Goal: Feedback & Contribution: Submit feedback/report problem

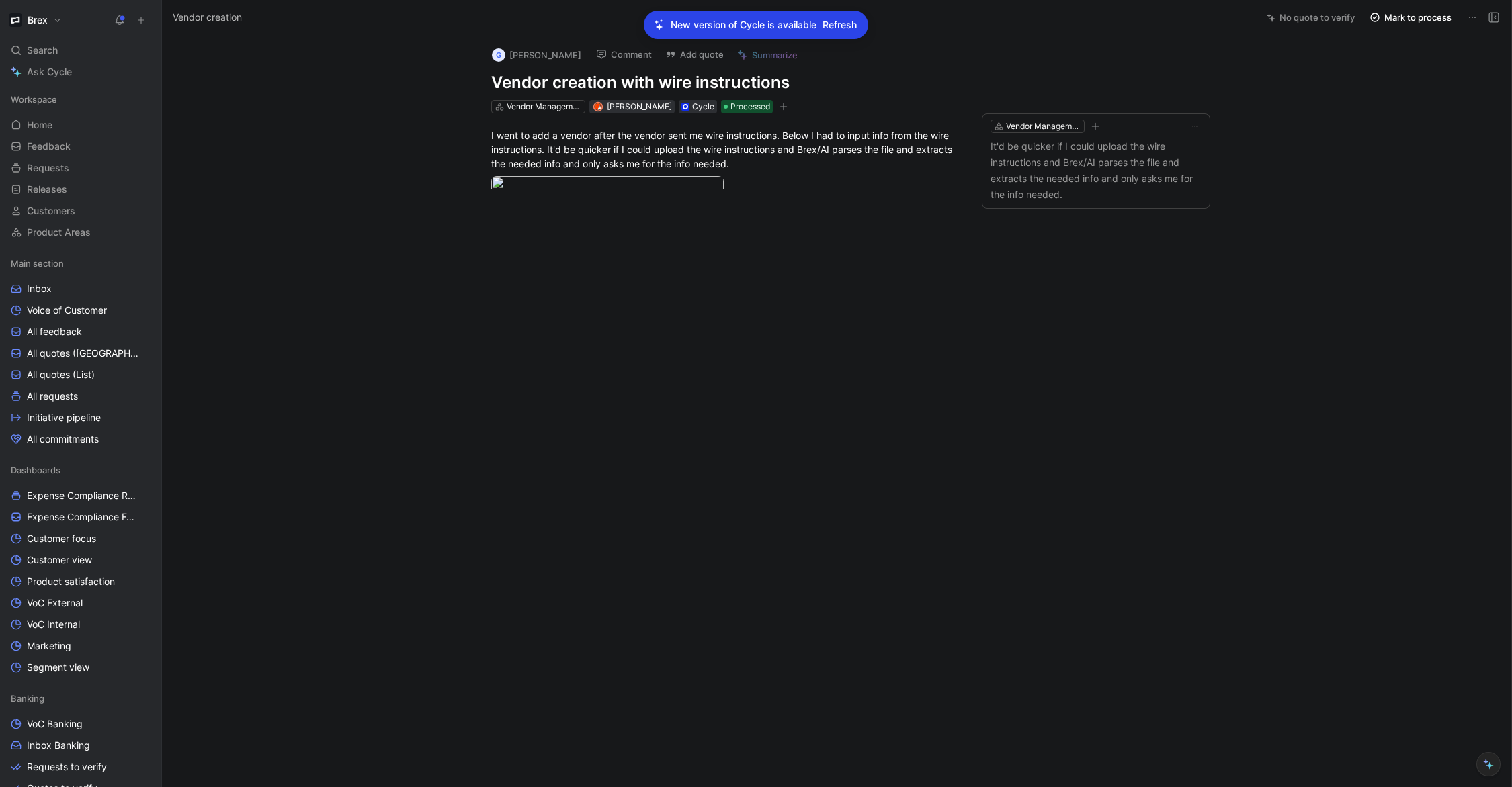
click at [854, 26] on span "Refresh" at bounding box center [840, 25] width 35 height 16
click at [30, 17] on h1 "Brex" at bounding box center [38, 20] width 20 height 12
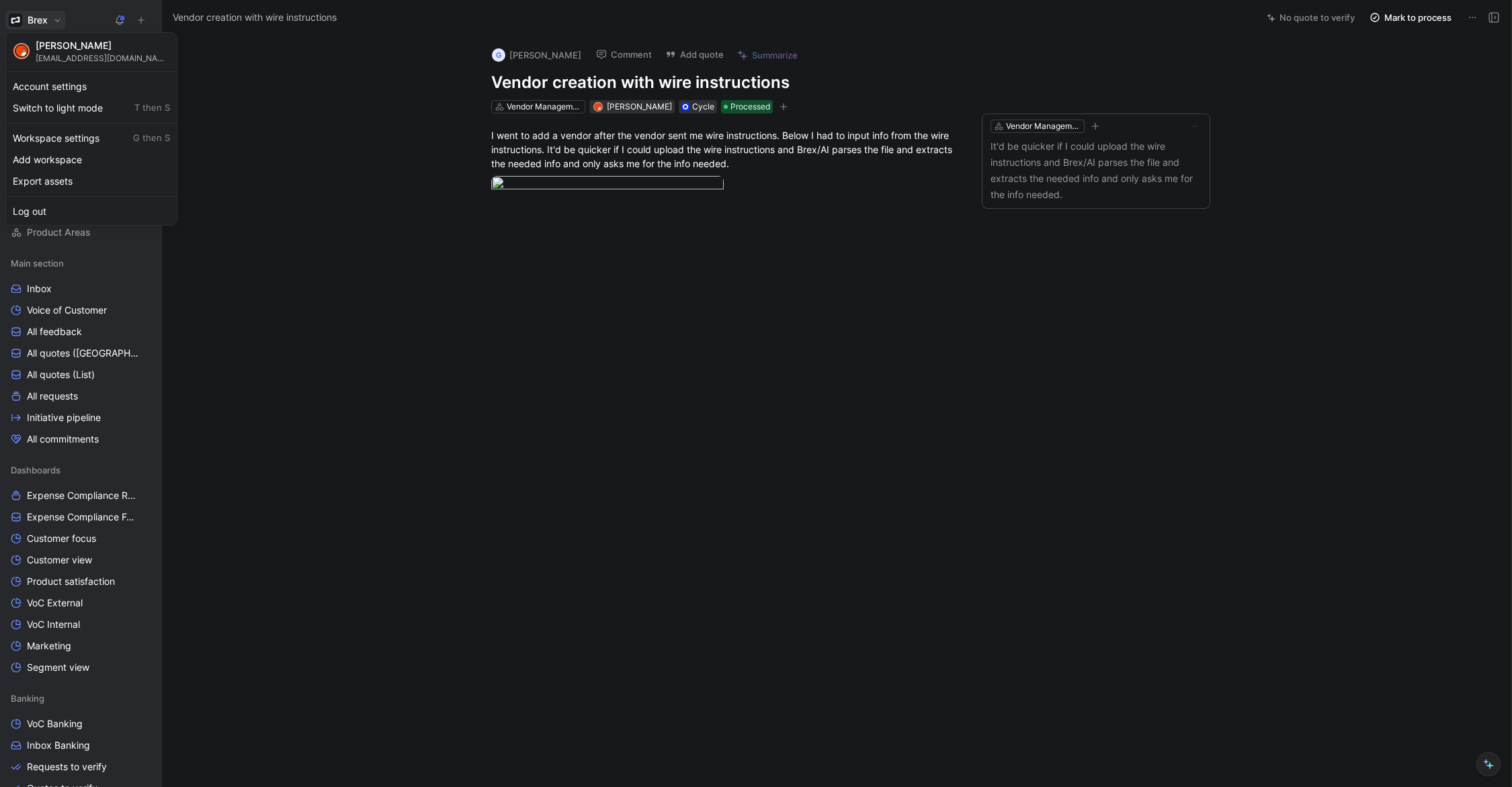
click at [31, 17] on div at bounding box center [756, 394] width 1512 height 787
click at [50, 126] on span "Home" at bounding box center [40, 125] width 26 height 14
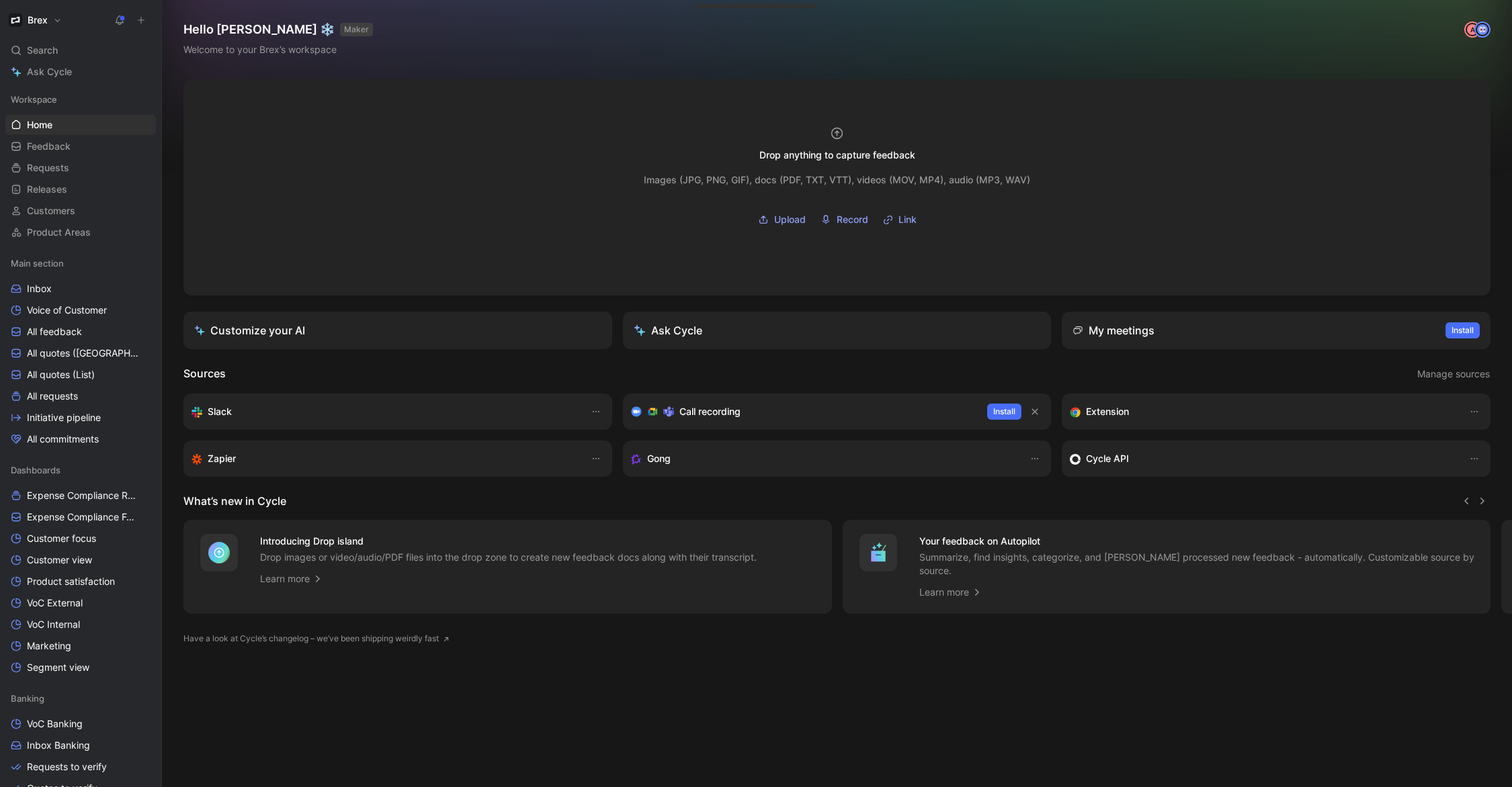
click at [145, 20] on icon at bounding box center [141, 20] width 9 height 9
click at [143, 22] on icon at bounding box center [141, 20] width 9 height 9
click at [181, 28] on button "New feedback c" at bounding box center [231, 26] width 144 height 23
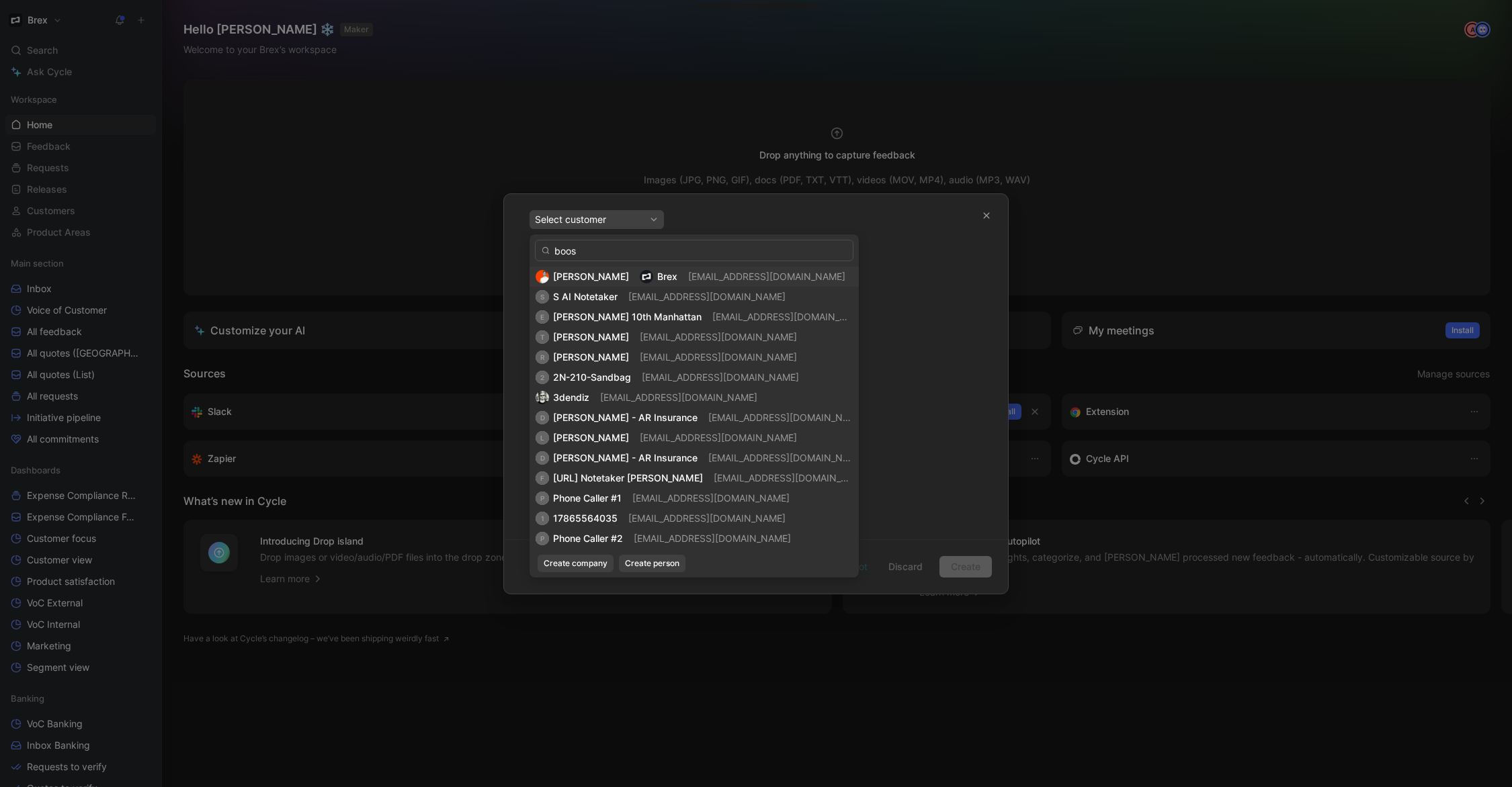
type input "boost"
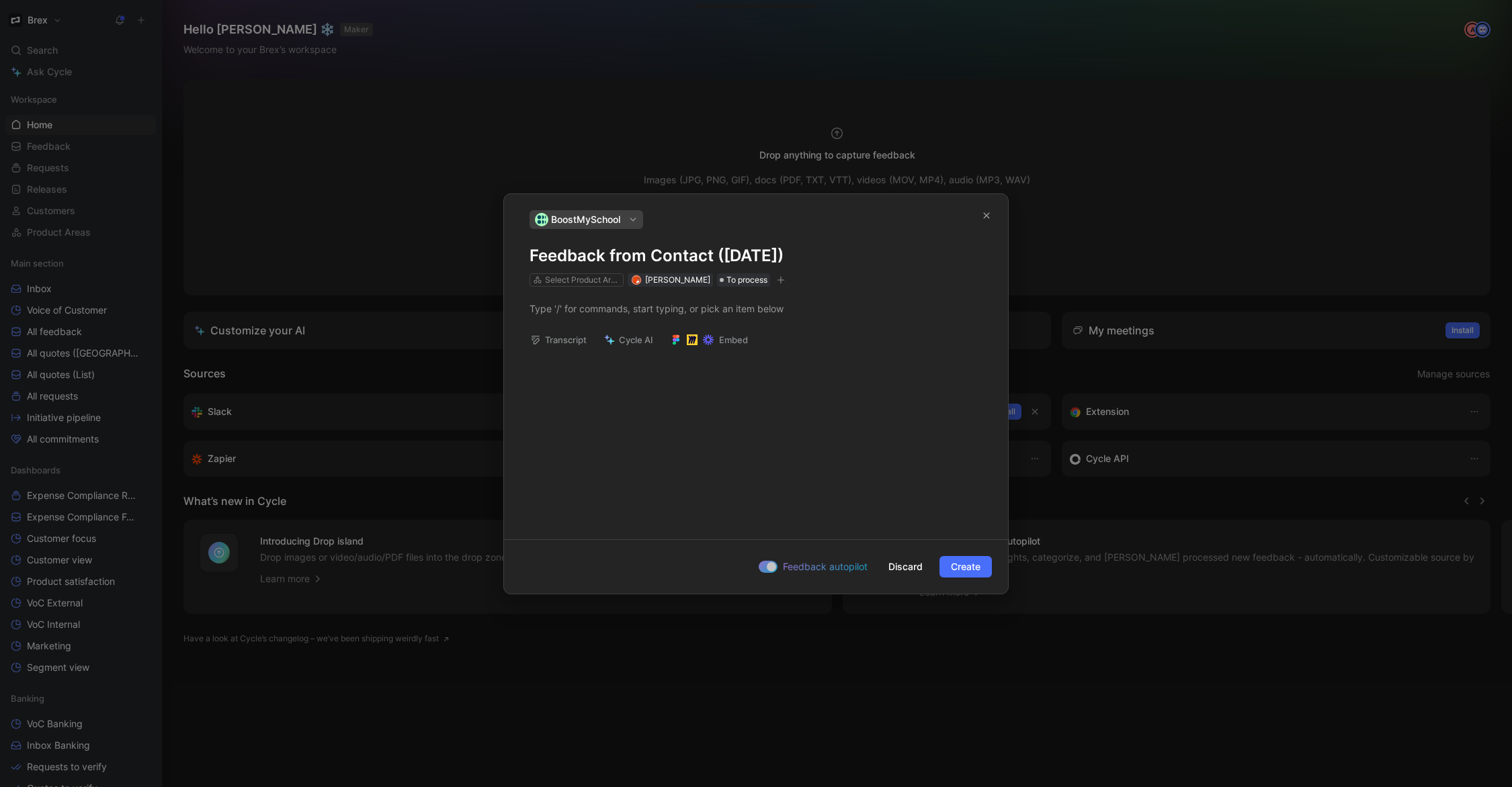
click at [692, 253] on h1 "Feedback from Contact (Sep 02, 2025)" at bounding box center [756, 256] width 453 height 22
click at [691, 253] on h1 "Feedback from Contact (Sep 02, 2025)" at bounding box center [756, 256] width 453 height 22
click at [660, 316] on p at bounding box center [756, 308] width 504 height 22
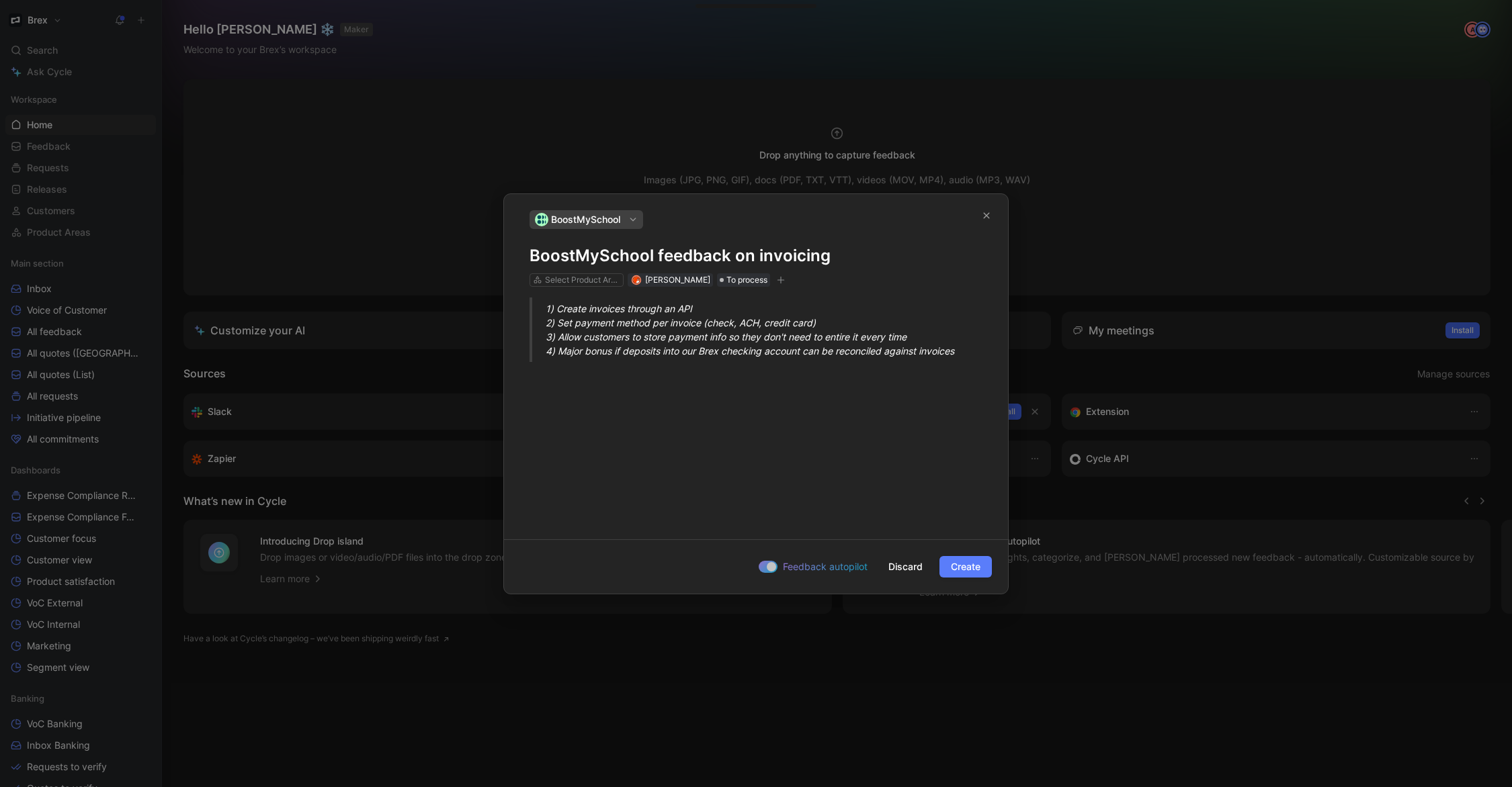
click at [958, 564] on span "Create" at bounding box center [966, 567] width 30 height 16
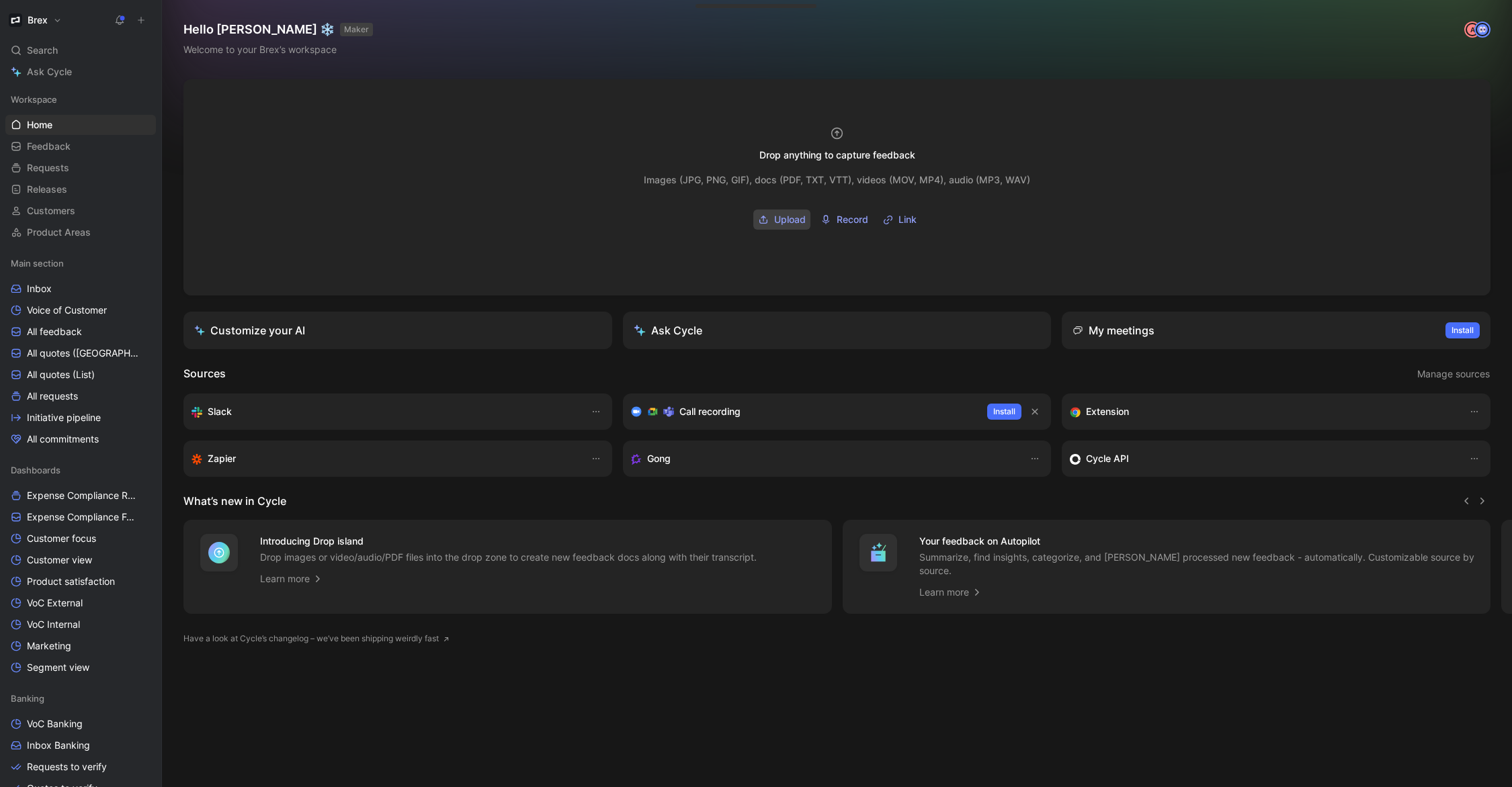
click at [789, 216] on span "Upload" at bounding box center [789, 220] width 32 height 16
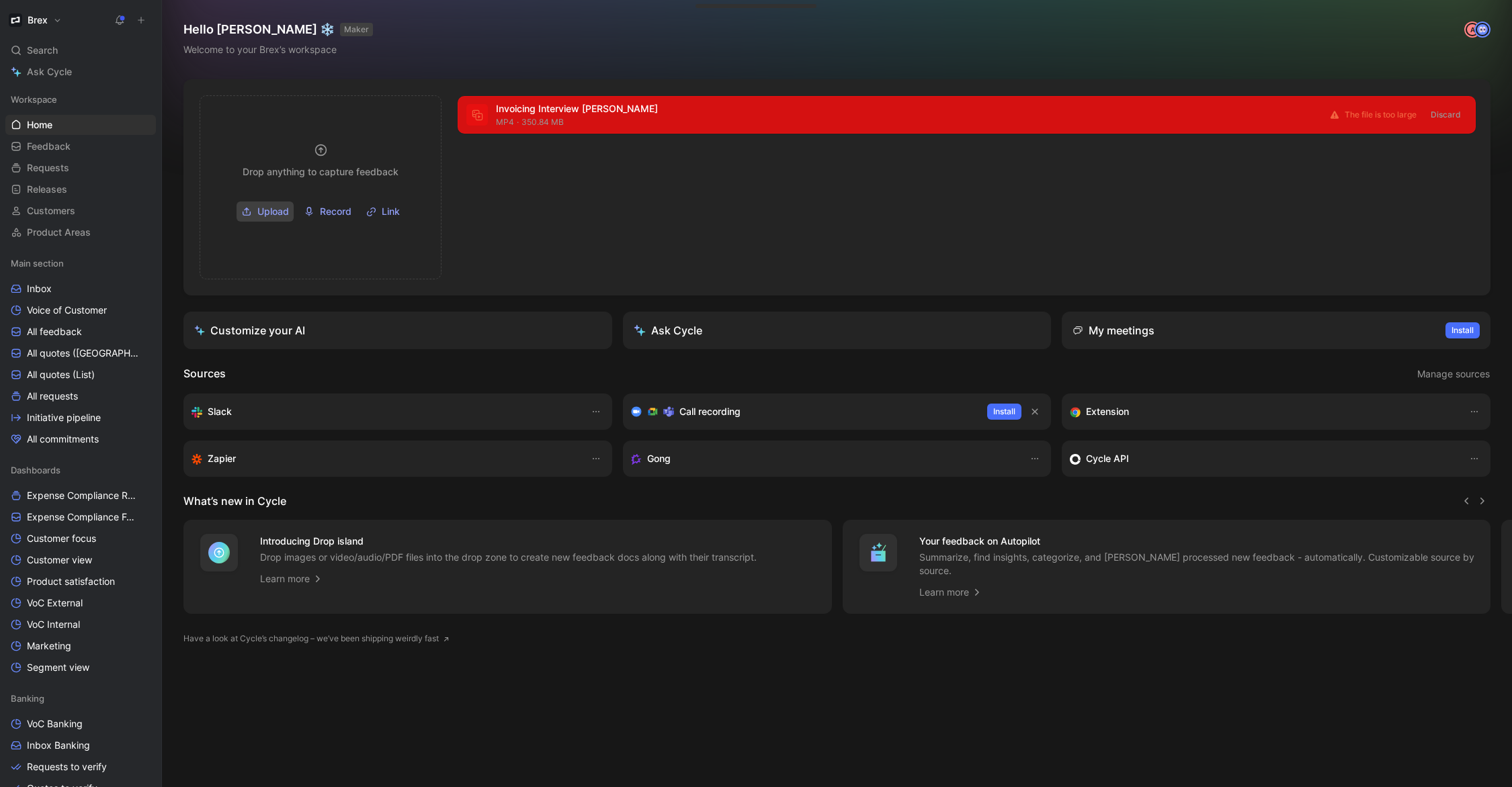
click at [265, 212] on span "Upload" at bounding box center [273, 212] width 32 height 16
click at [1460, 114] on button "Discard" at bounding box center [1446, 115] width 43 height 18
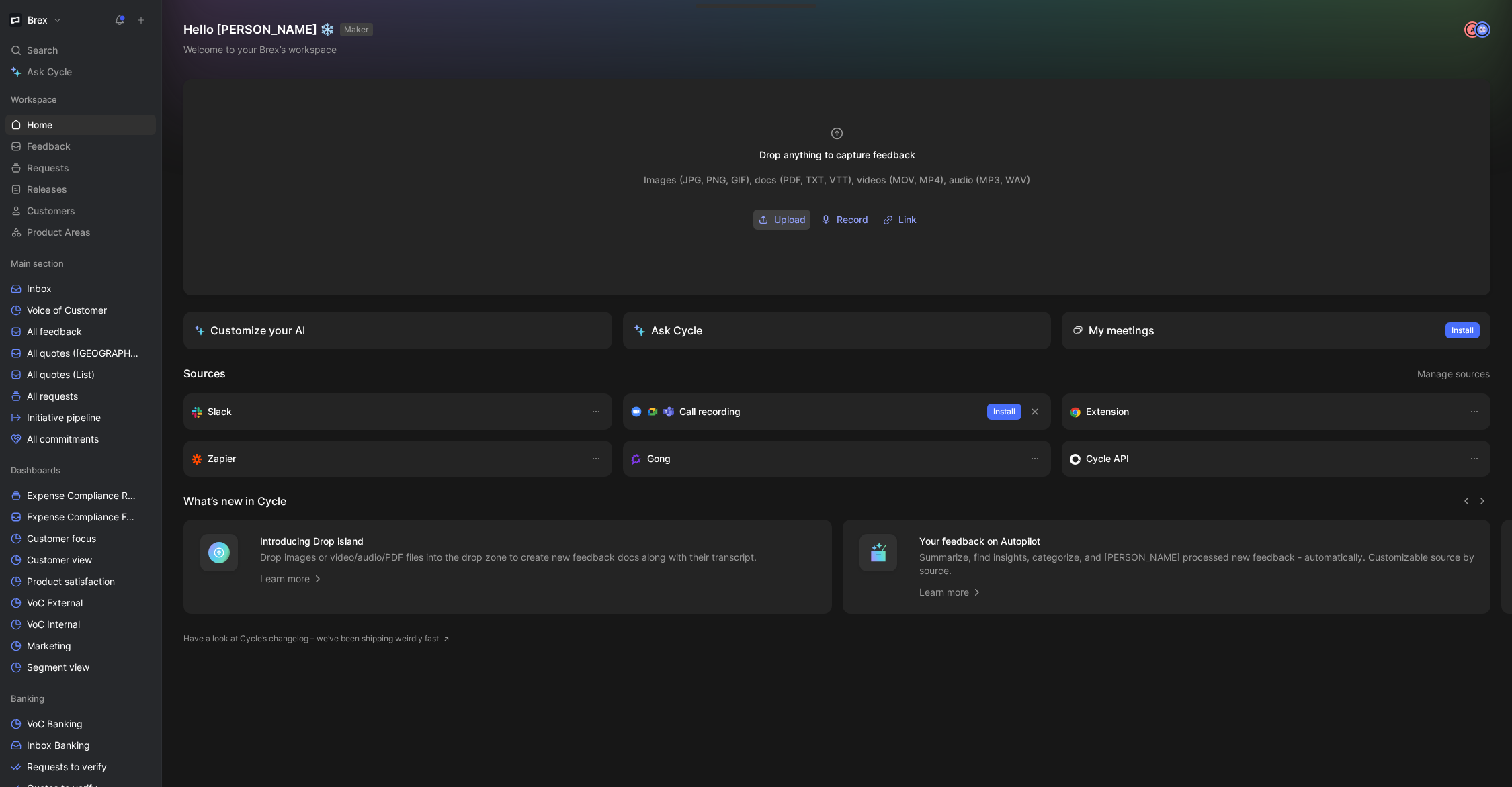
click at [782, 216] on span "Upload" at bounding box center [789, 220] width 32 height 16
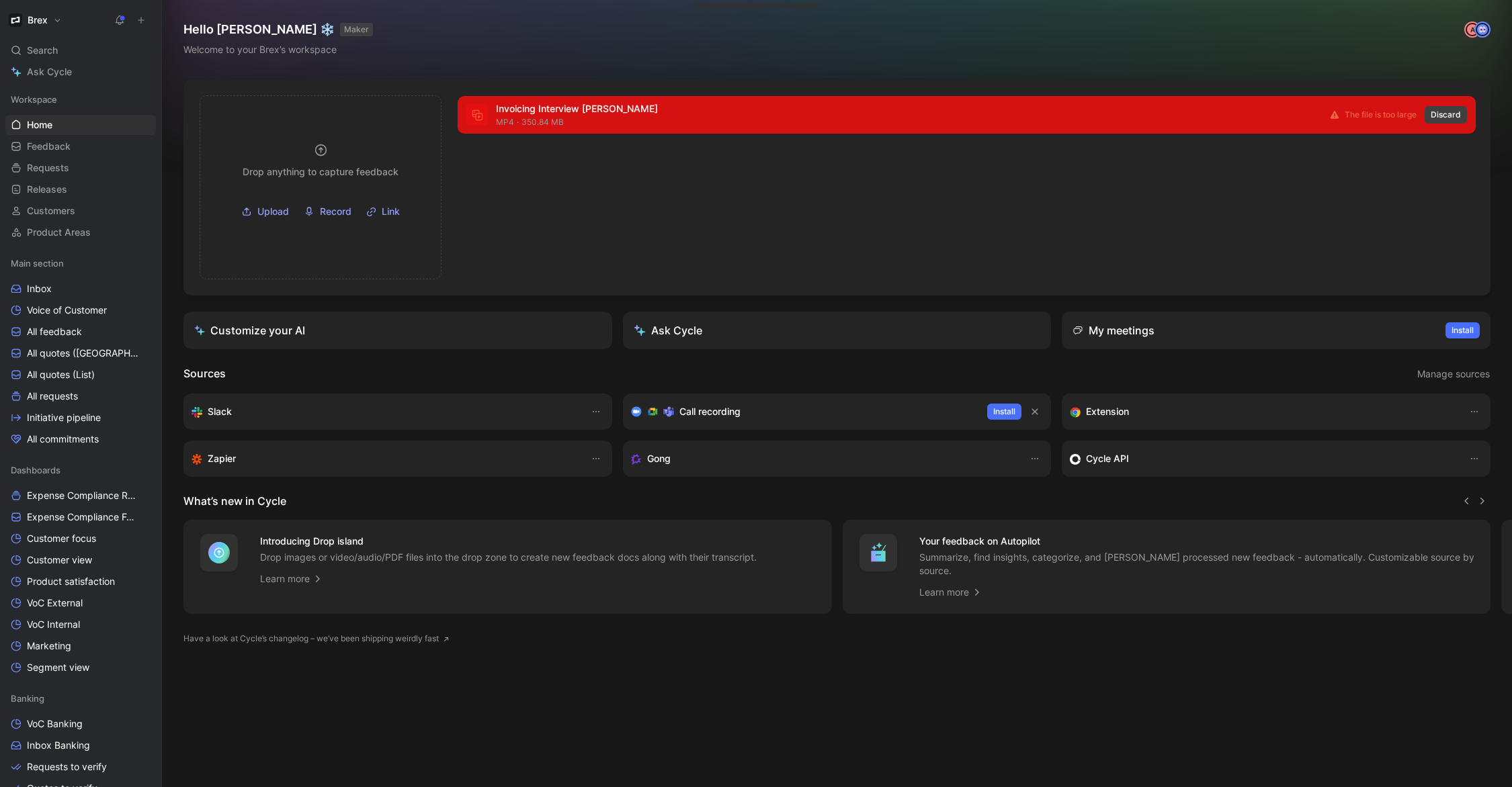
click at [1449, 113] on span "Discard" at bounding box center [1446, 115] width 30 height 14
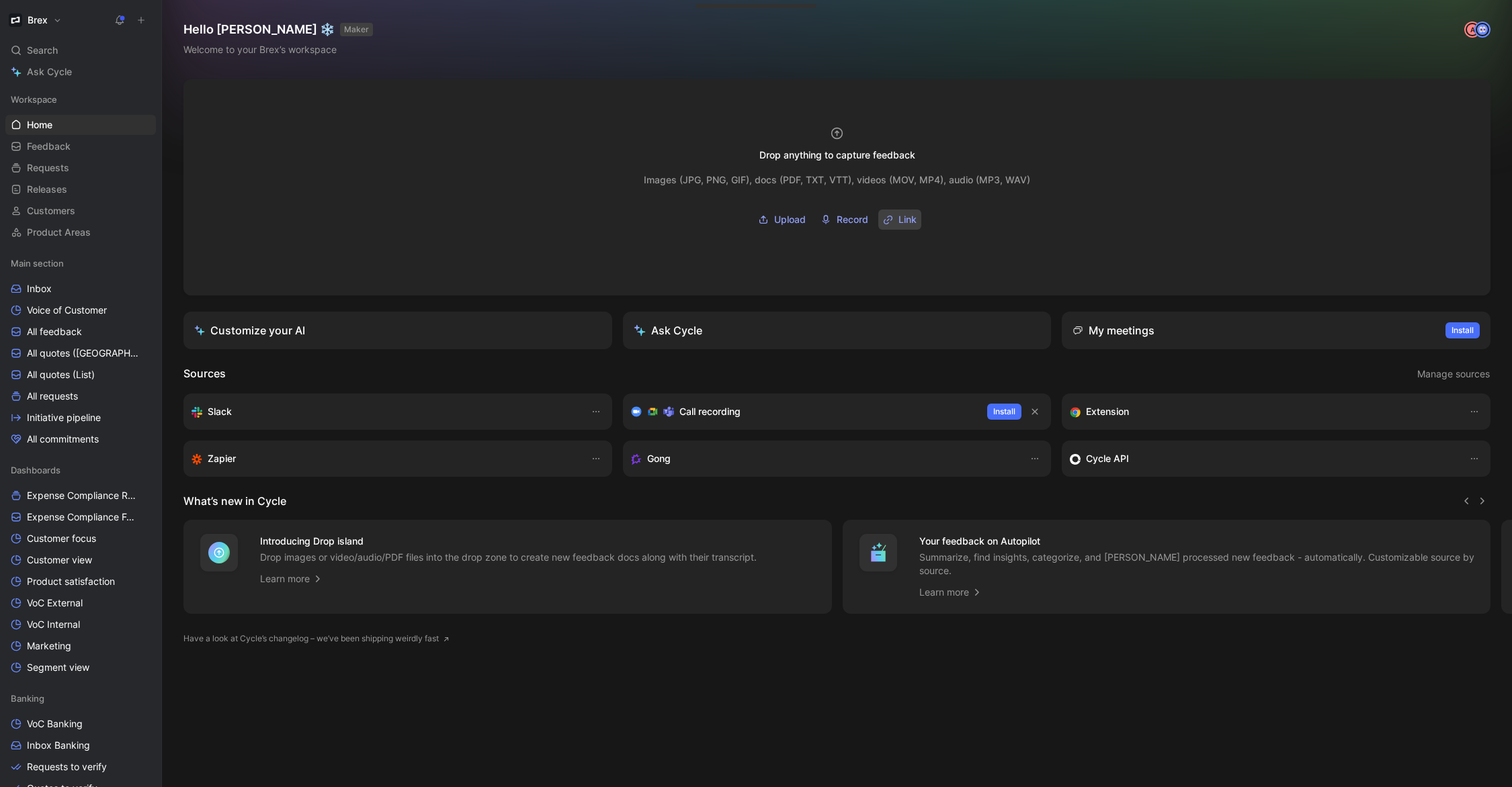
click at [905, 223] on span "Link" at bounding box center [907, 220] width 18 height 16
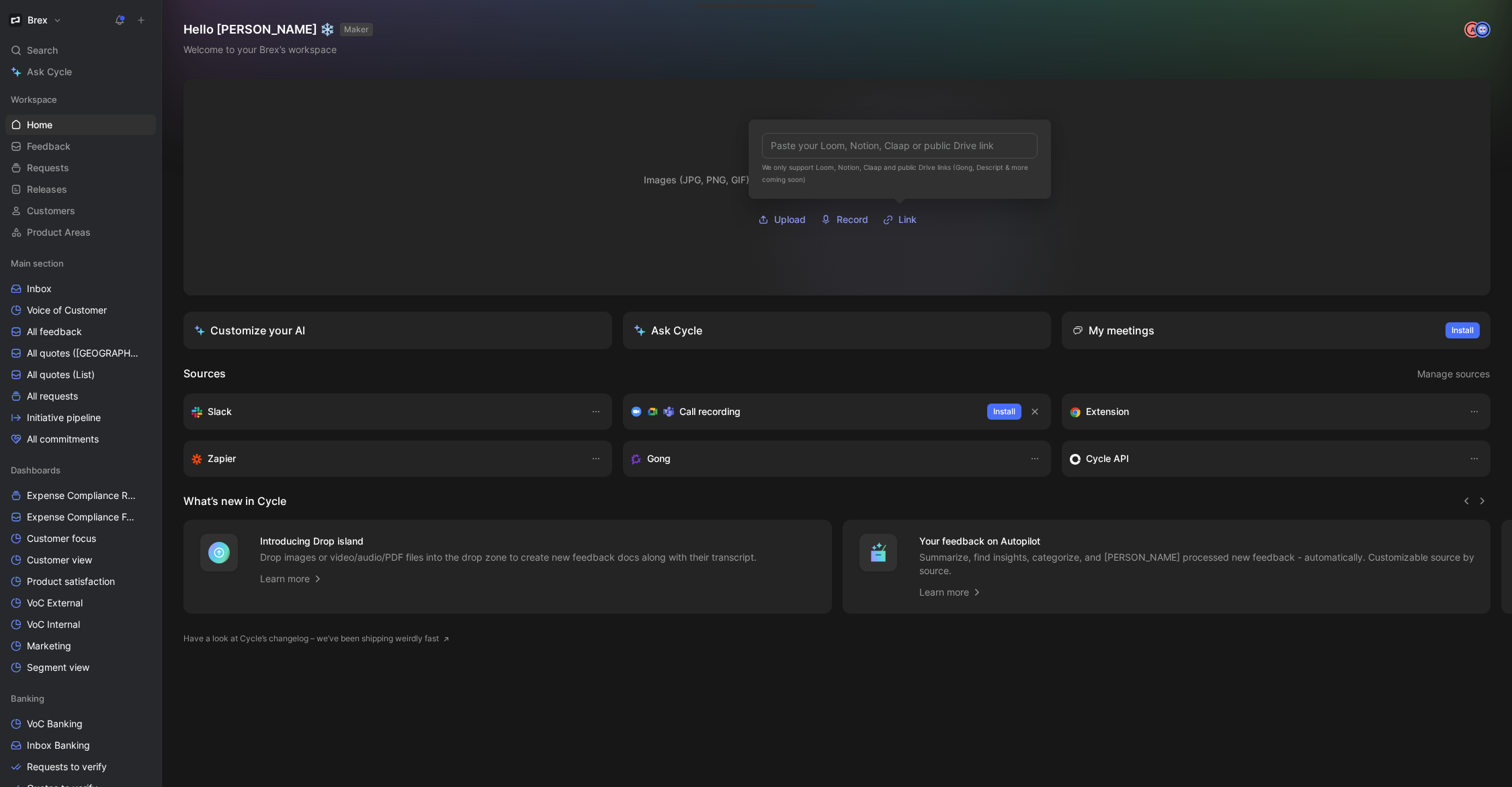
type input "https://www.loom.com/share/3ceea14d230a460196f389b0c8512c57?sid=cc9c625d-65f1-4…"
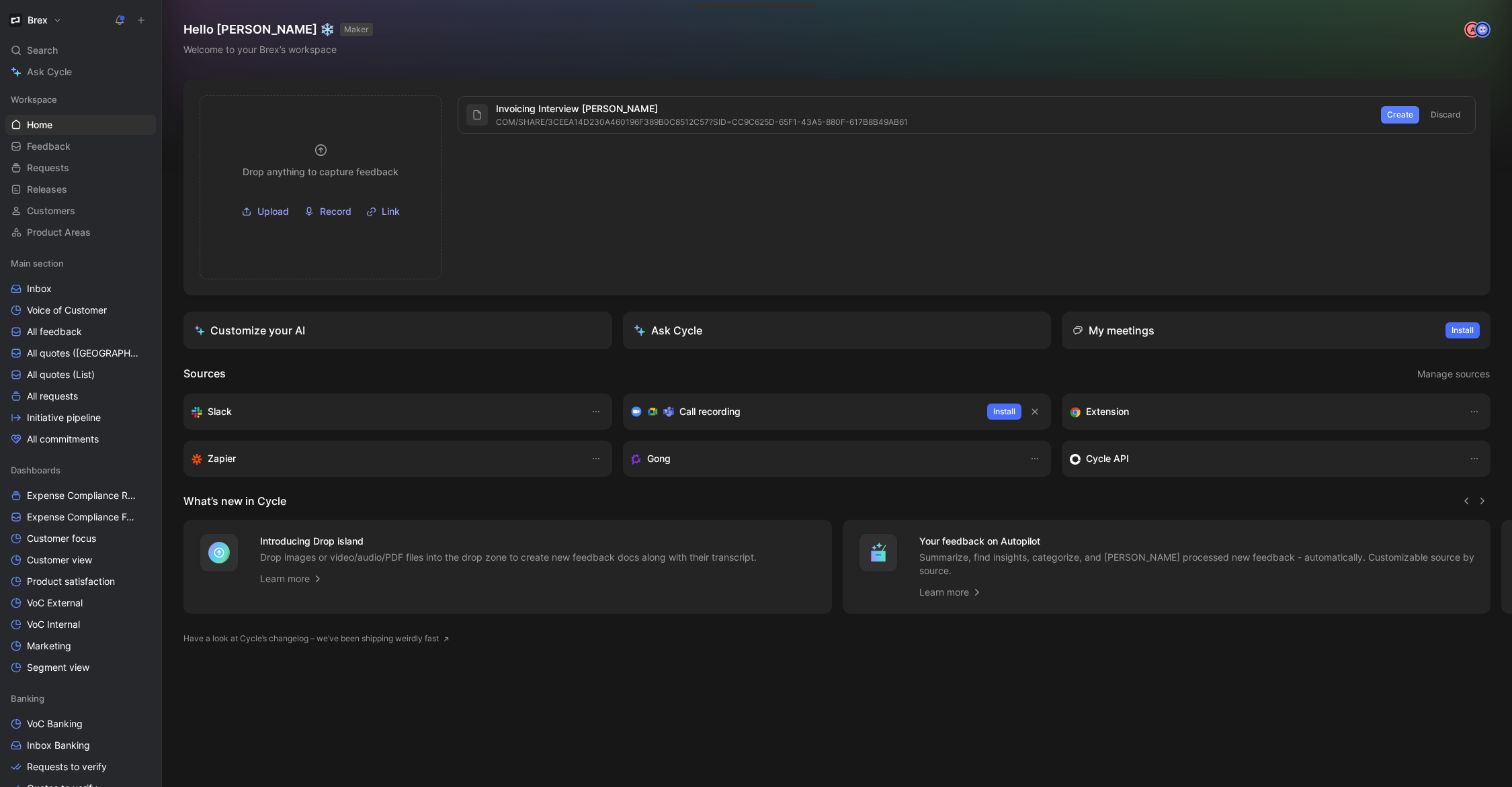
click at [1395, 120] on span "Create" at bounding box center [1400, 115] width 26 height 14
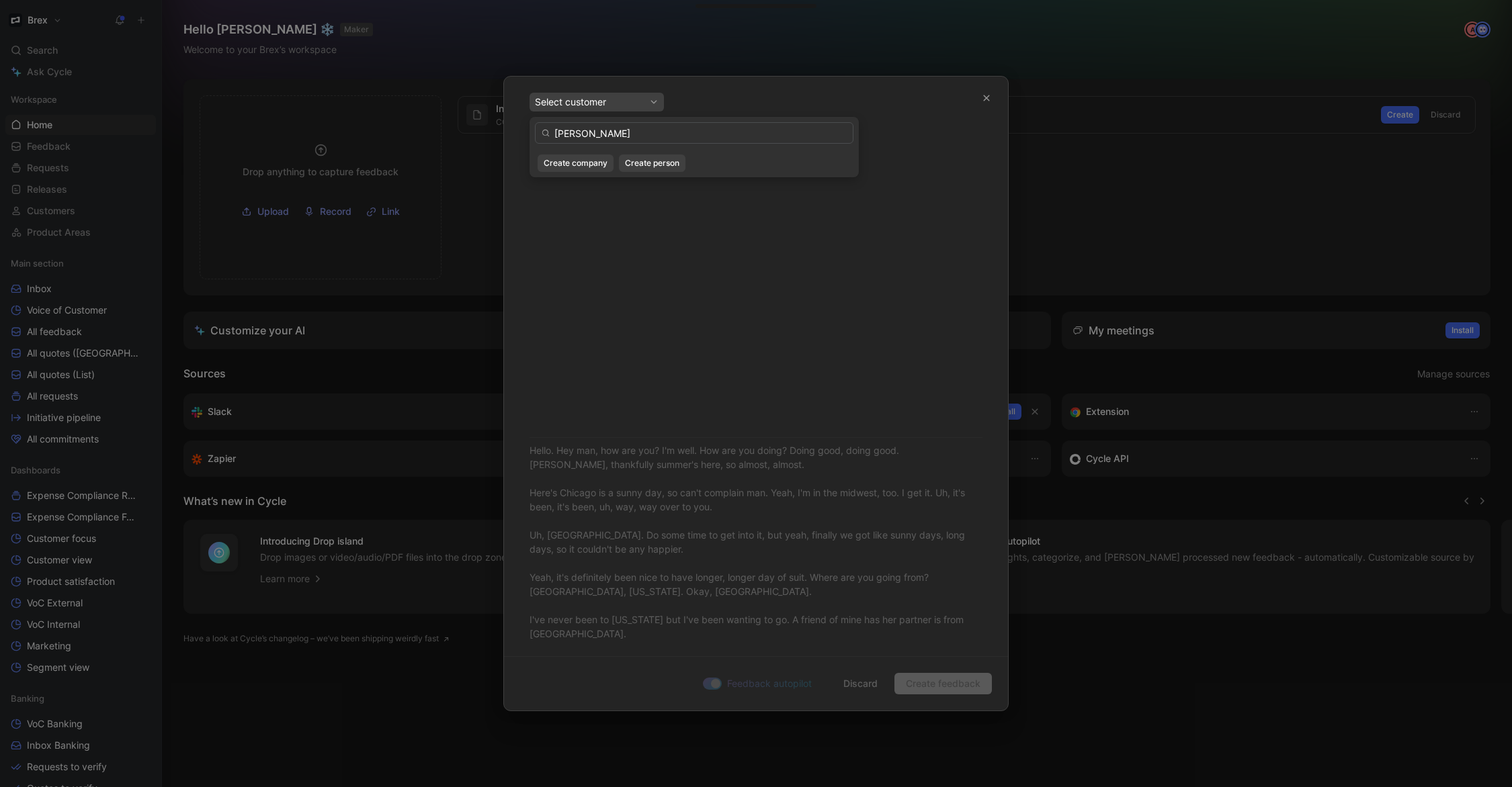
type input "matthew thieleman"
click at [651, 134] on input "matthew thieleman" at bounding box center [694, 133] width 319 height 22
click at [650, 135] on input "matthew thieleman" at bounding box center [694, 133] width 319 height 22
click at [649, 136] on input "matthew thieleman" at bounding box center [694, 133] width 319 height 22
click at [649, 137] on input "matthew thieleman" at bounding box center [694, 133] width 319 height 22
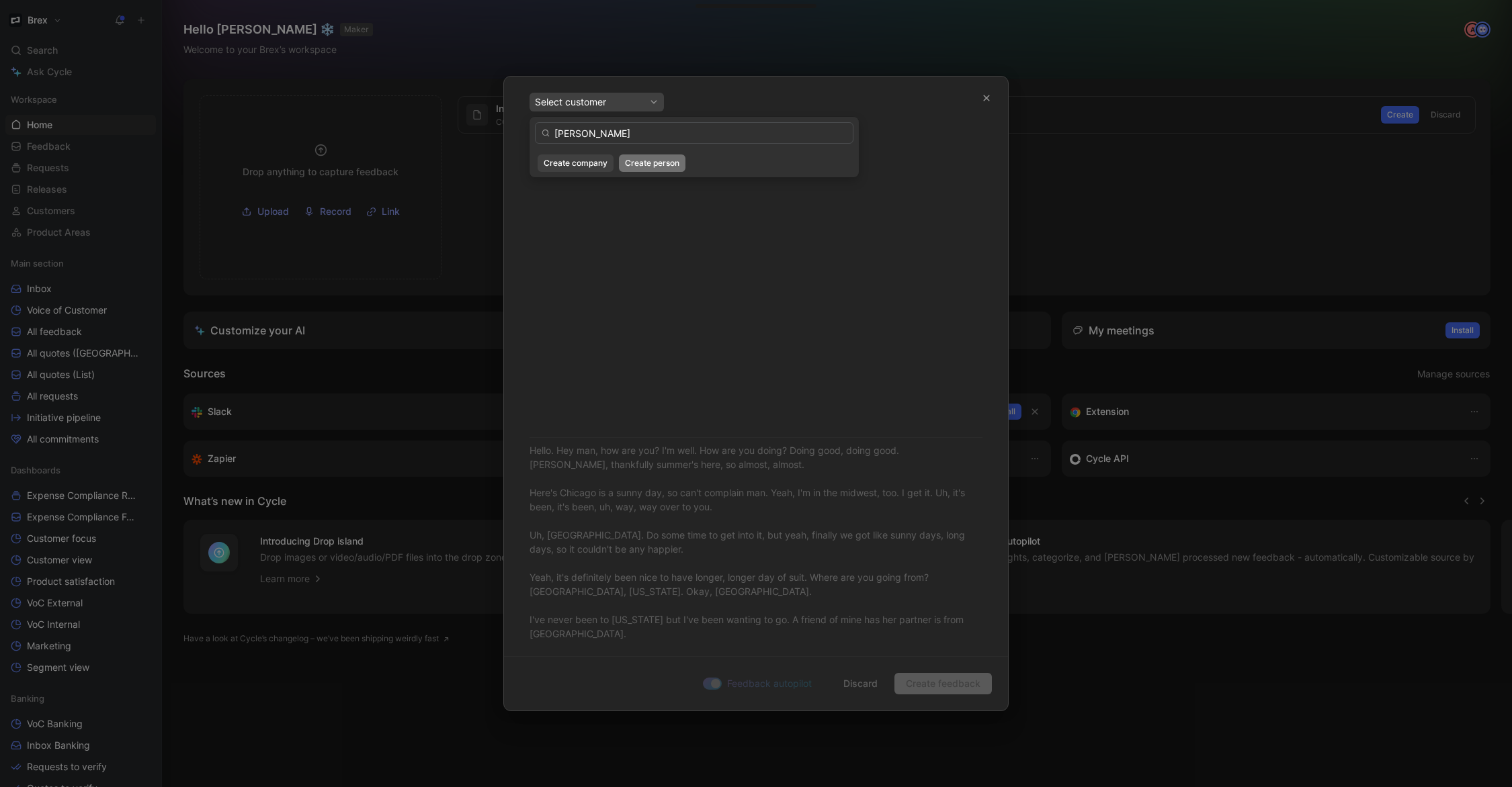
click at [649, 156] on button "Create person" at bounding box center [652, 163] width 66 height 18
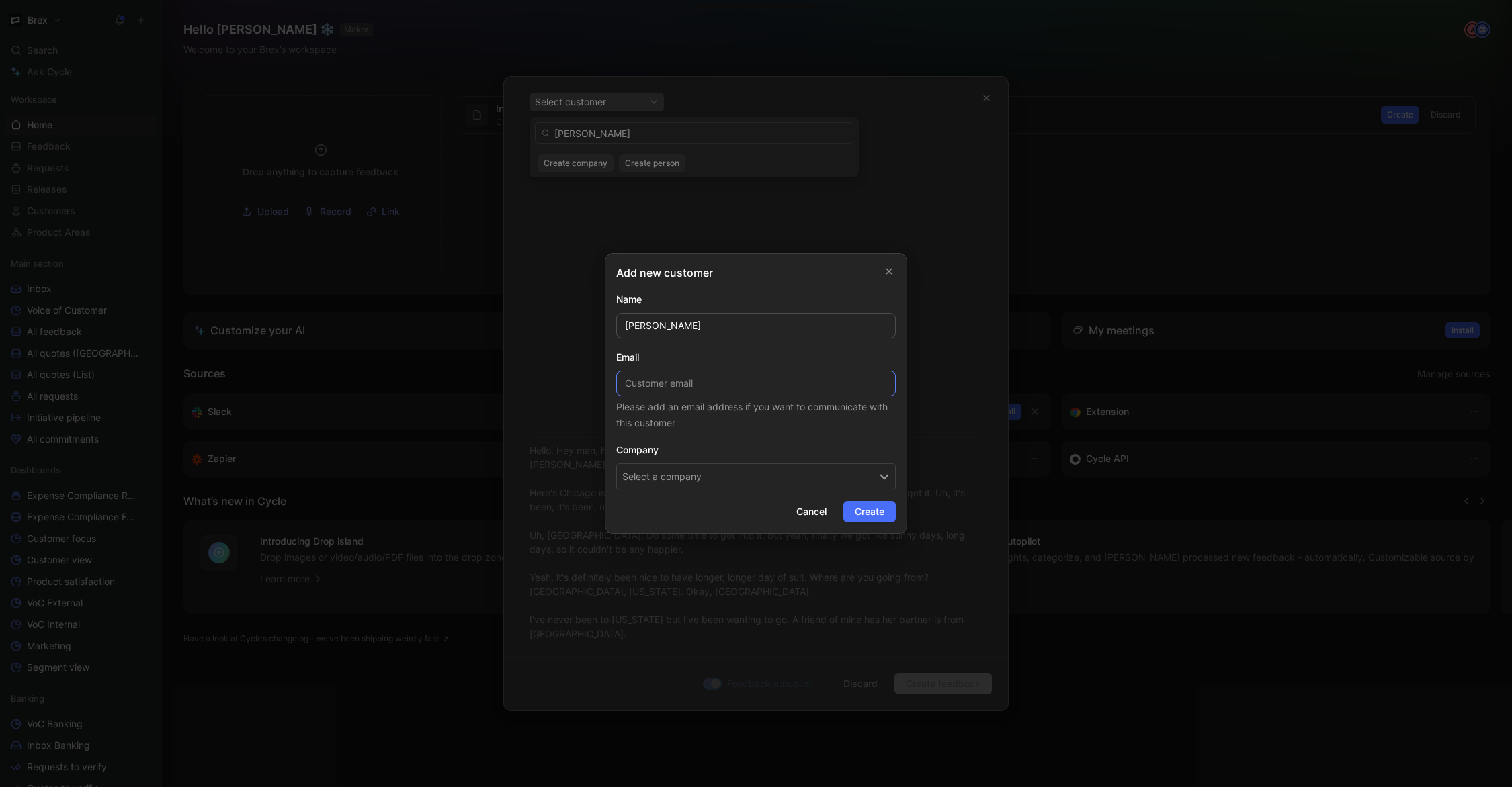
click at [746, 381] on input at bounding box center [756, 383] width 279 height 26
paste input "matt@goldenbristle.com"
type input "matt@goldenbristle.com"
click at [754, 471] on button "Select a company" at bounding box center [756, 477] width 279 height 27
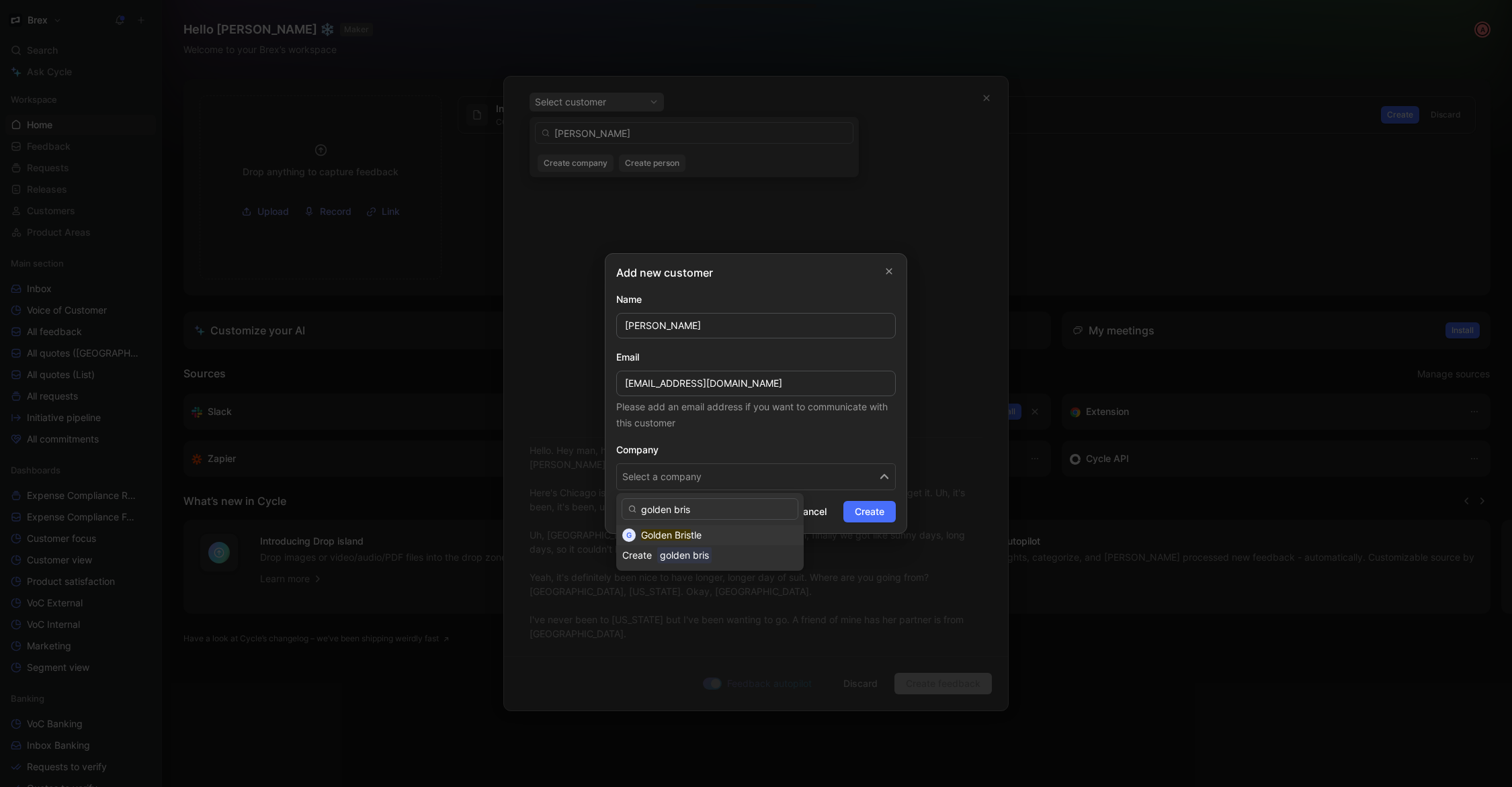
type input "golden bris"
click at [737, 532] on div "Golden Bris tle" at bounding box center [719, 535] width 156 height 16
click at [891, 517] on button "Create" at bounding box center [869, 512] width 52 height 22
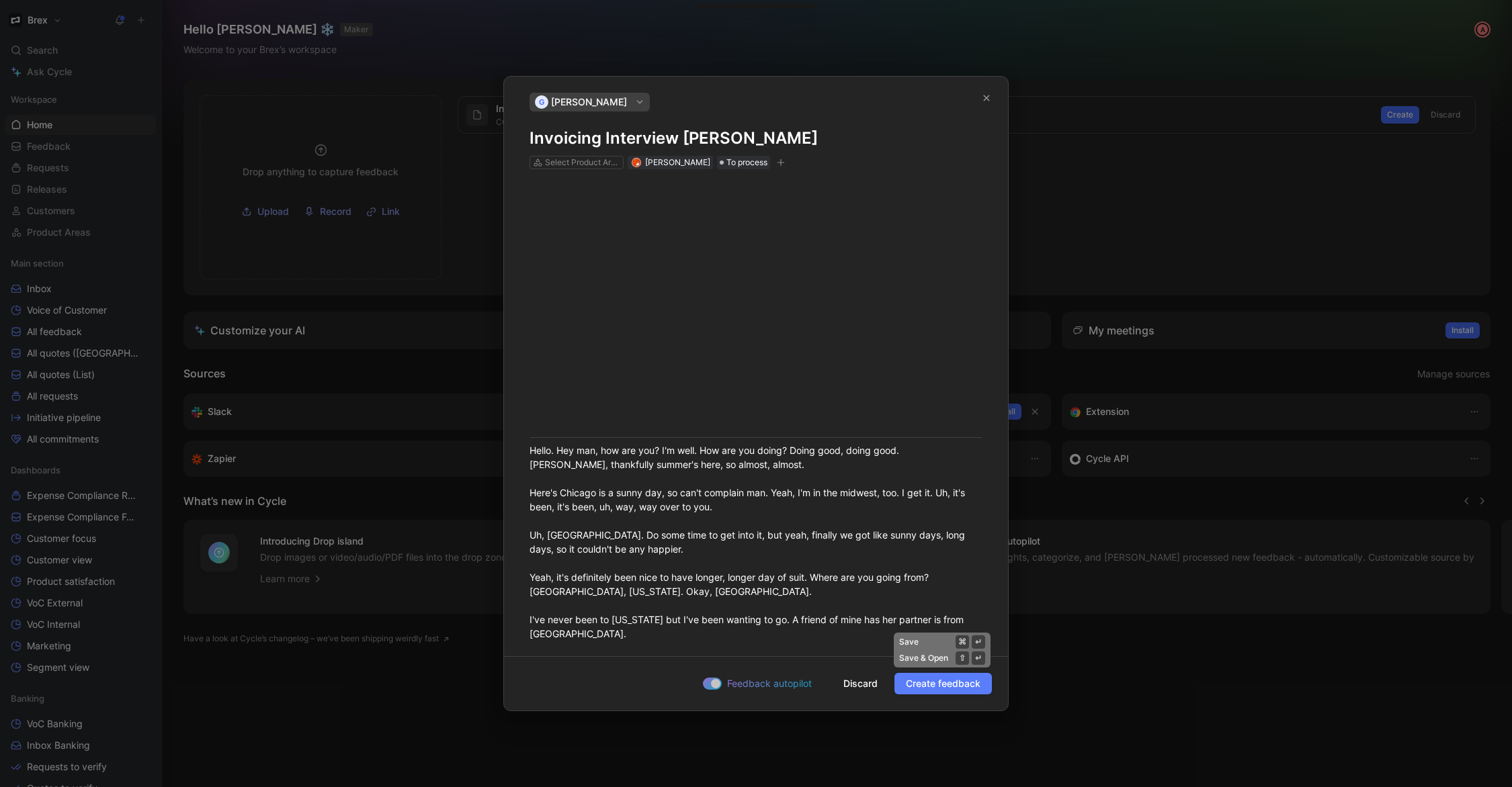
click at [930, 687] on span "Create feedback" at bounding box center [943, 684] width 74 height 16
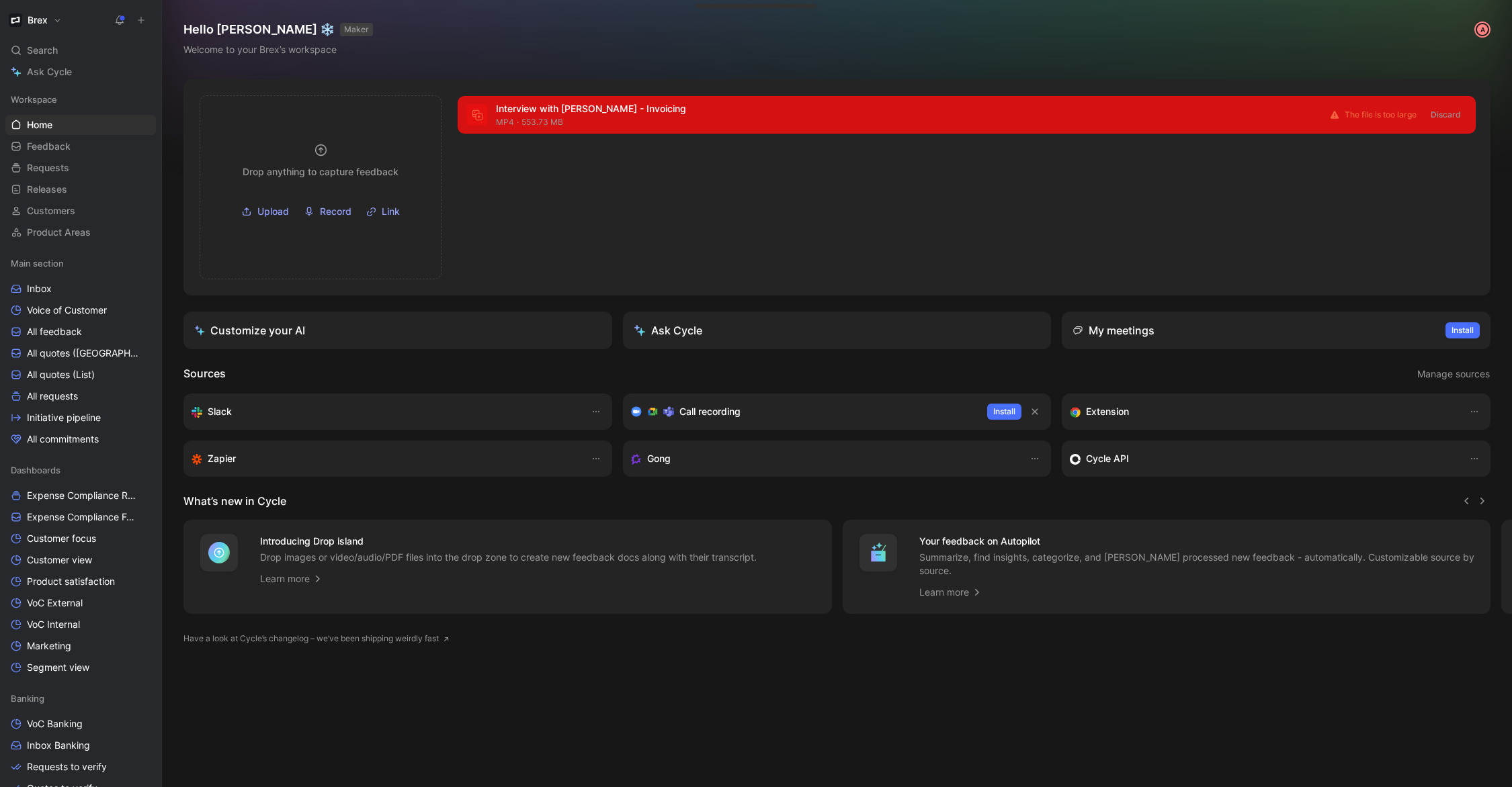
click at [1435, 119] on span "Discard" at bounding box center [1446, 115] width 30 height 14
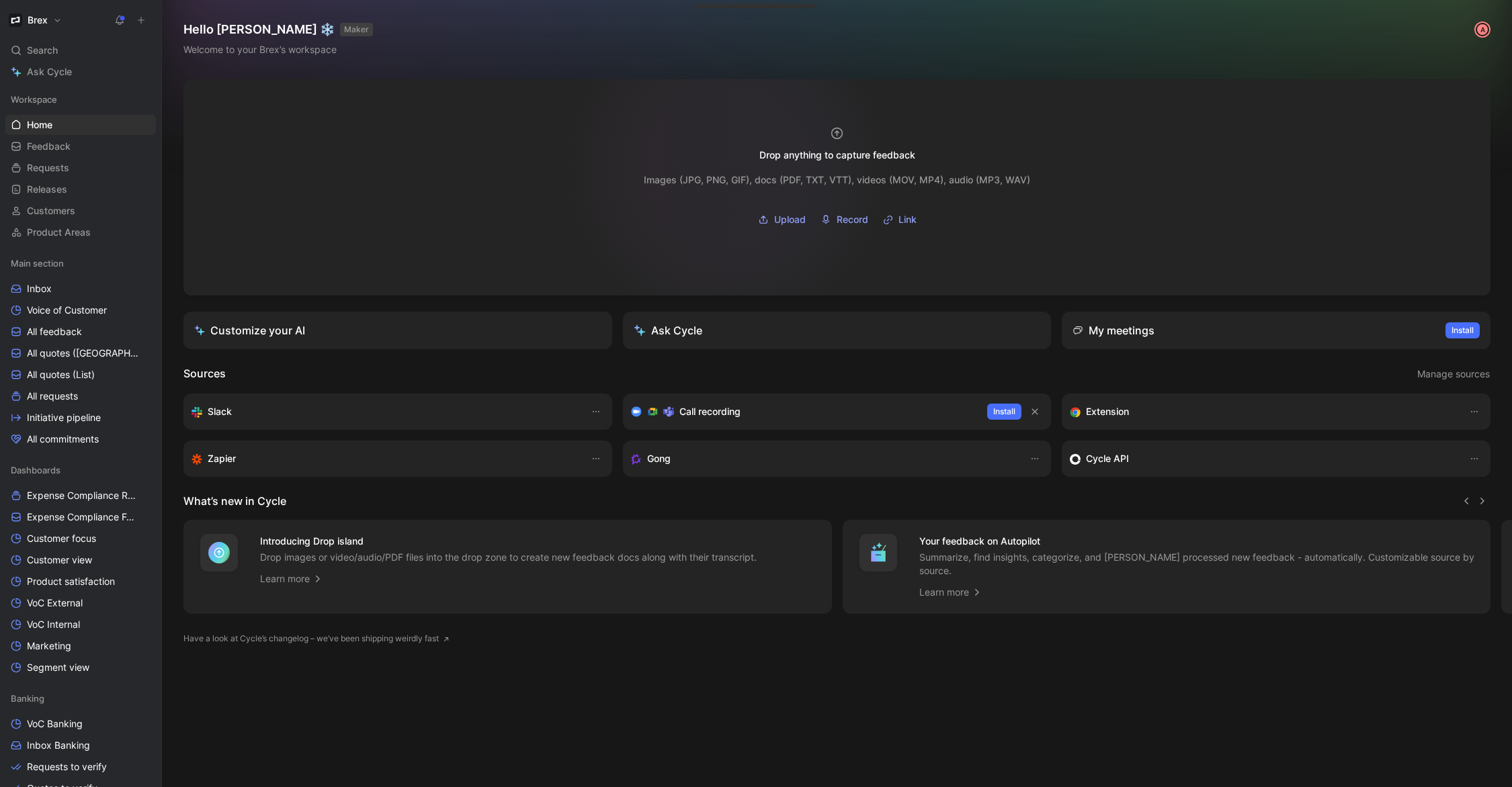
click at [727, 166] on div "Images (JPG, PNG, GIF), docs (PDF, TXT, VTT), videos (MOV, MP4), audio (MP3, WA…" at bounding box center [837, 195] width 386 height 68
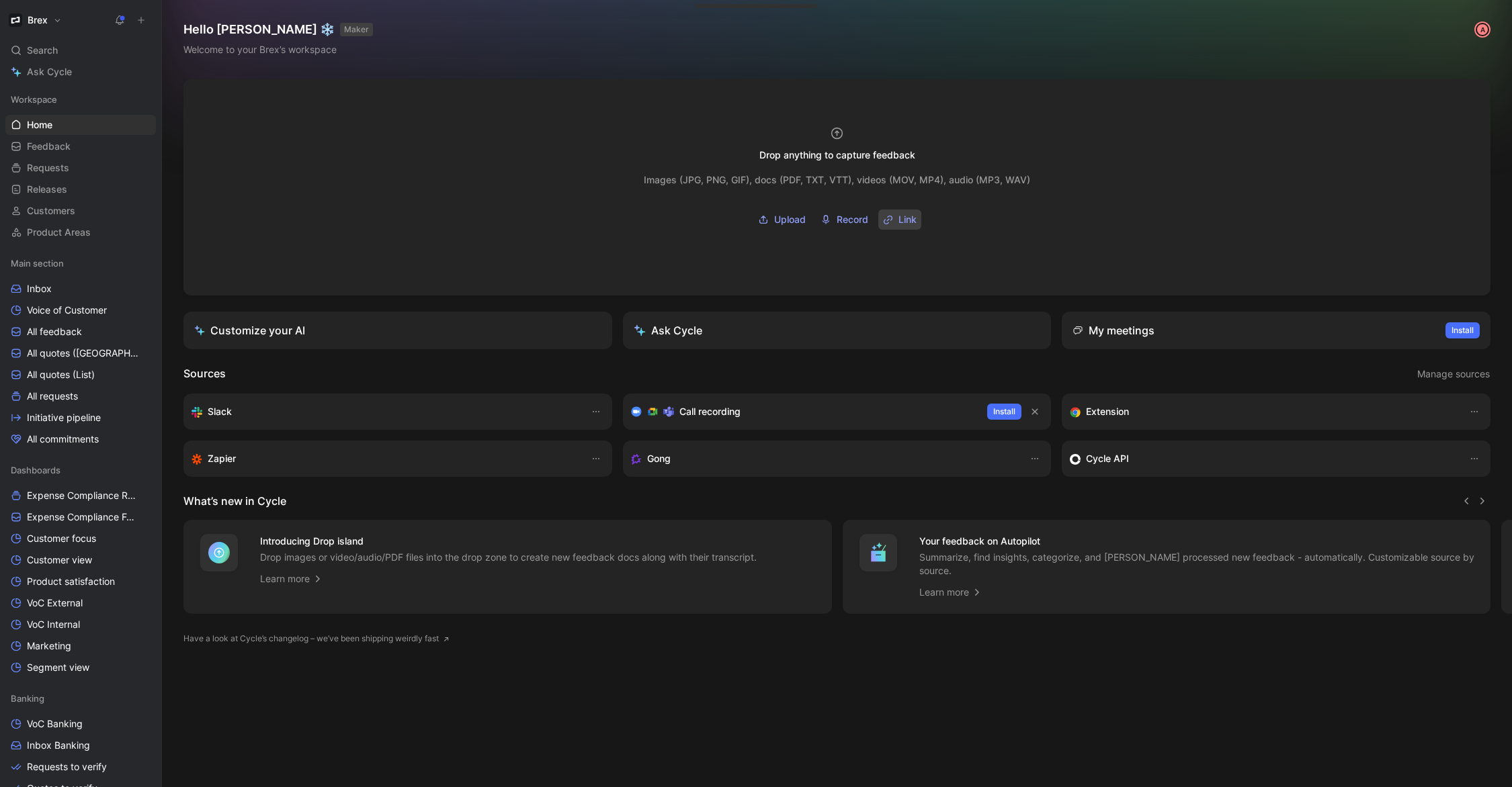
click at [892, 217] on button "Link" at bounding box center [900, 220] width 43 height 20
type input "https://www.loom.com/share/261f705cc02d4c44a152db4814a07560?sid=e09d4d22-6683-4…"
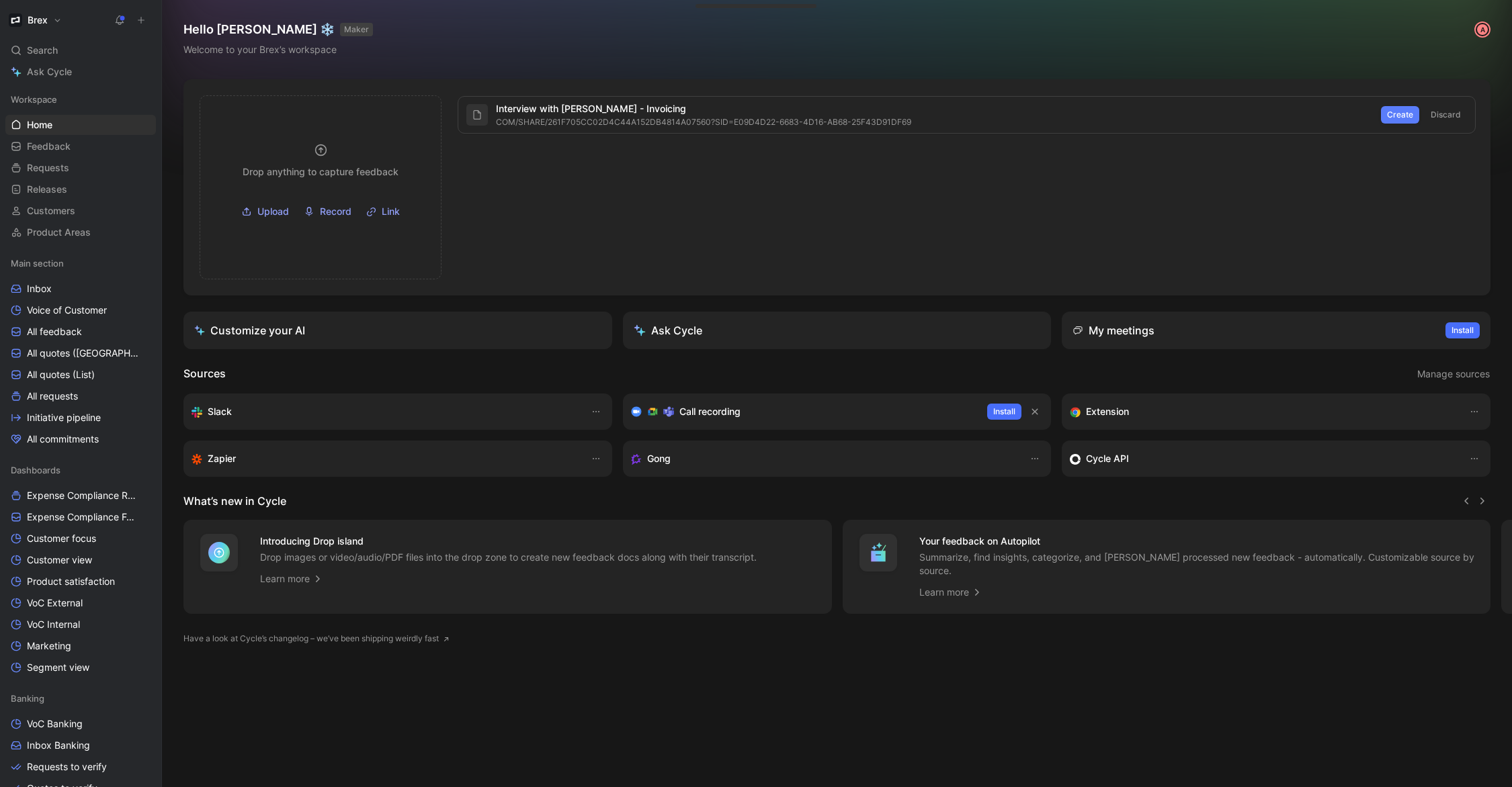
click at [1397, 120] on span "Create" at bounding box center [1400, 115] width 26 height 14
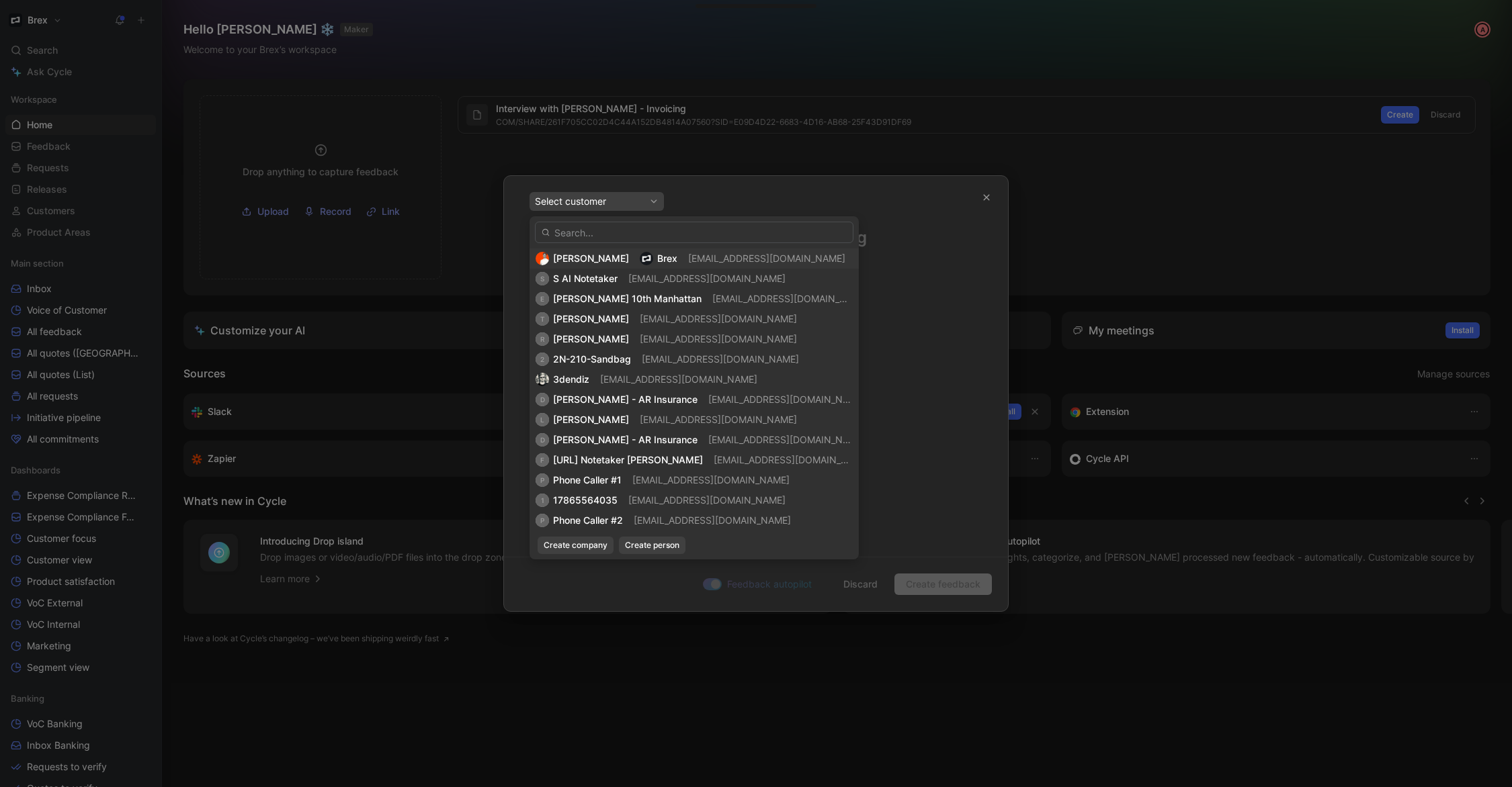
click at [688, 258] on span "tsoracco@brex.com" at bounding box center [766, 258] width 157 height 11
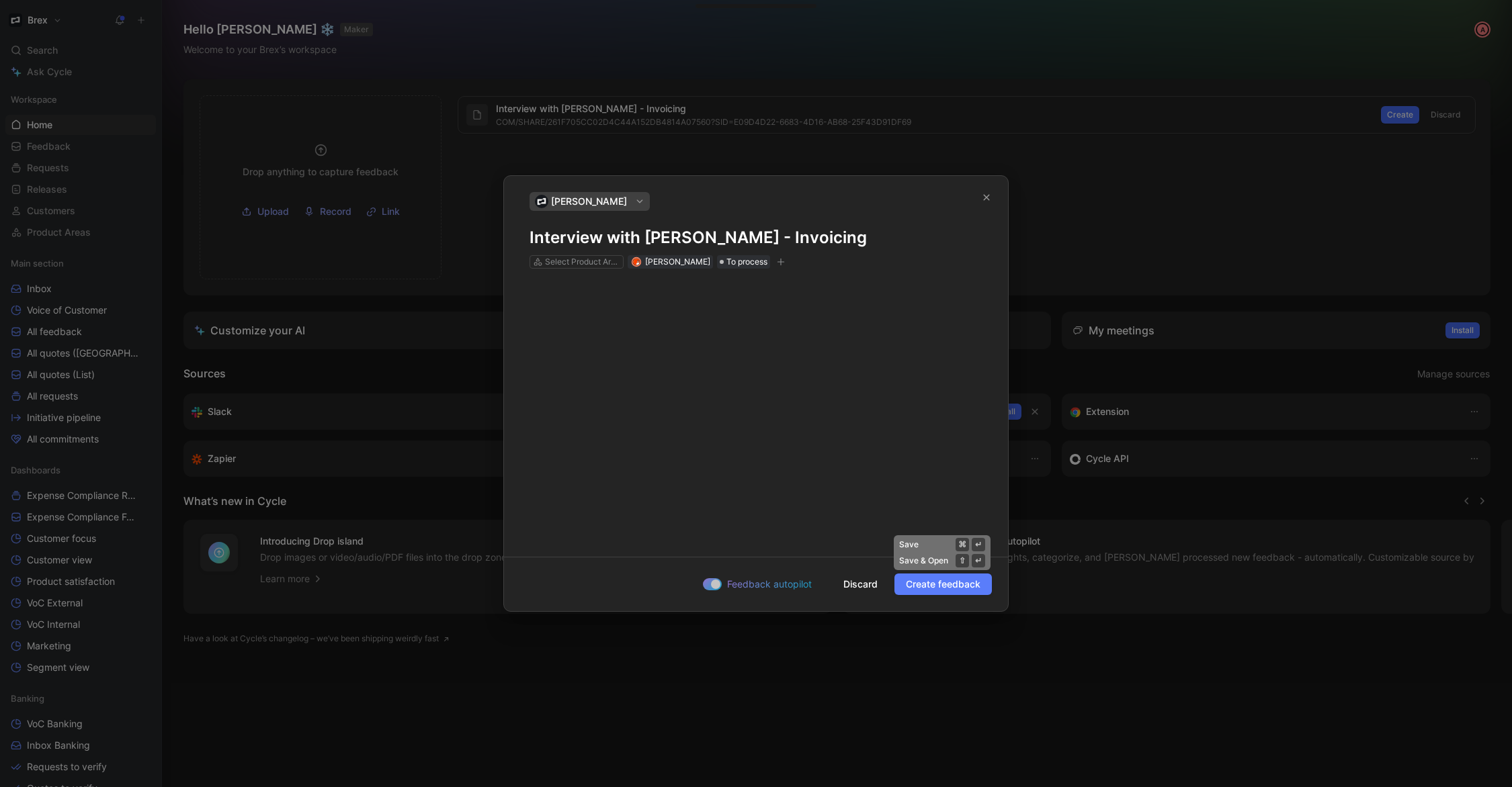
click at [929, 583] on span "Create feedback" at bounding box center [943, 584] width 74 height 16
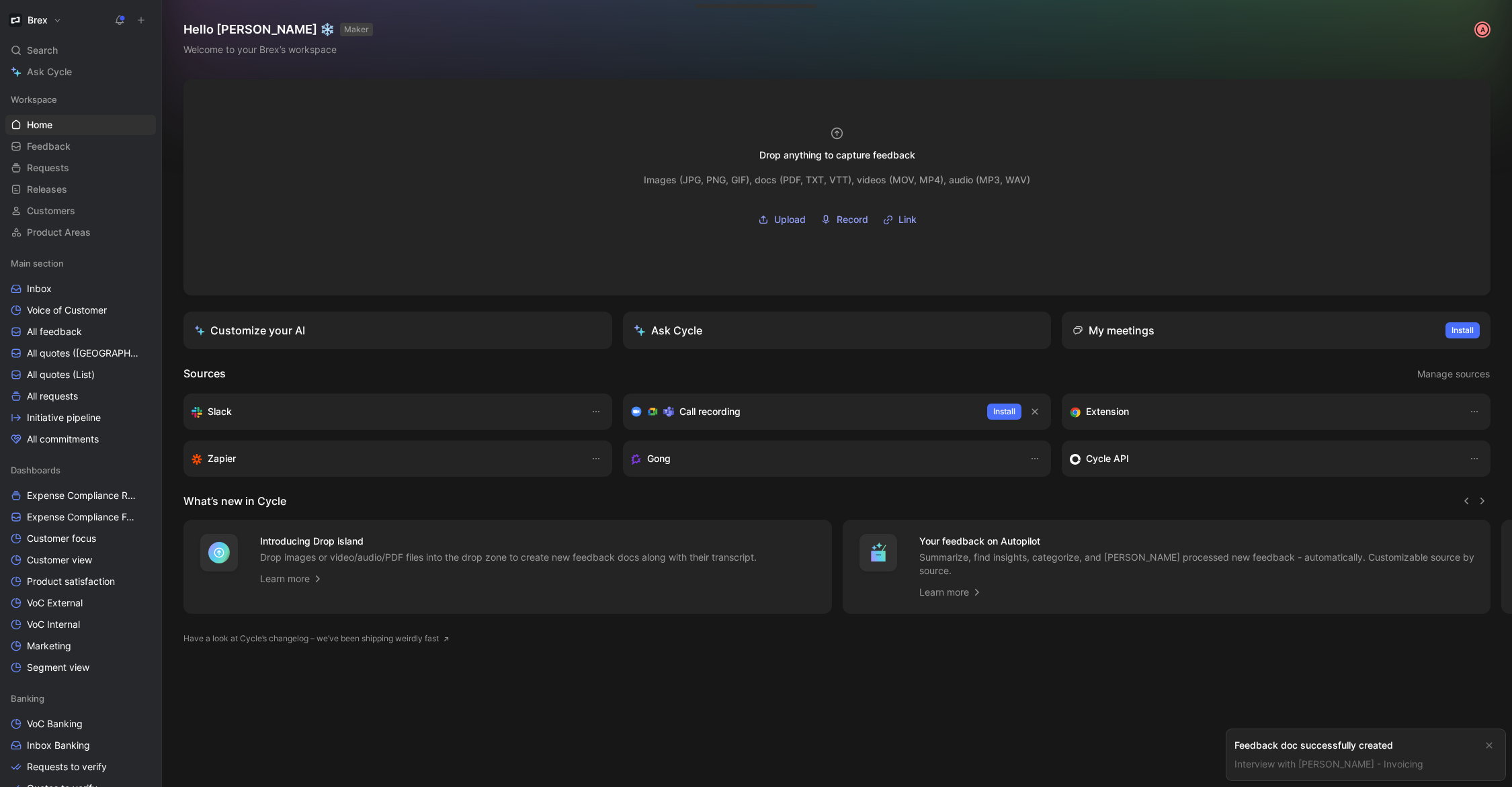
click at [1316, 761] on link "Interview with Nick S - Invoicing" at bounding box center [1329, 763] width 189 height 11
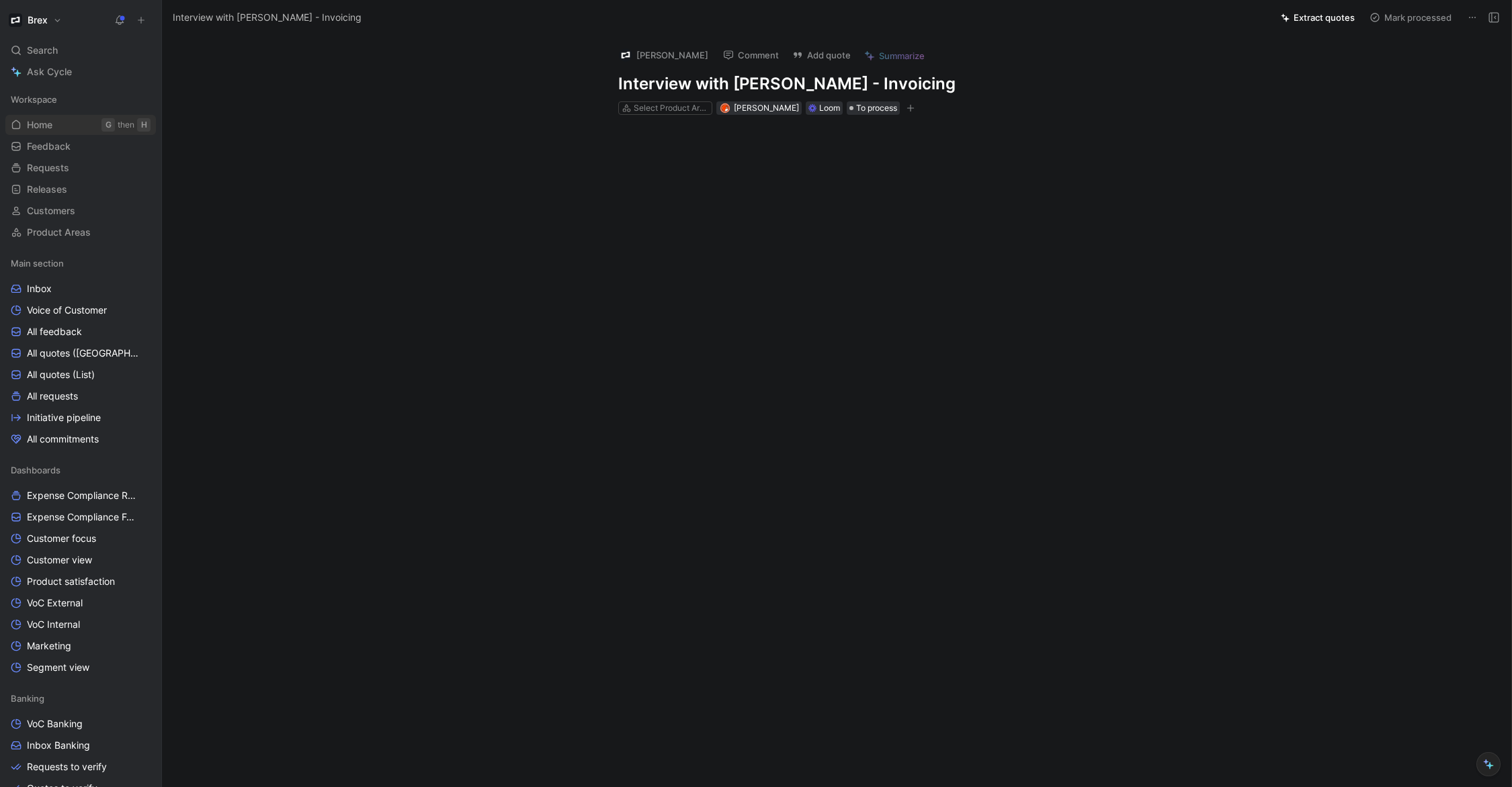
click at [48, 131] on span "Home" at bounding box center [40, 125] width 26 height 14
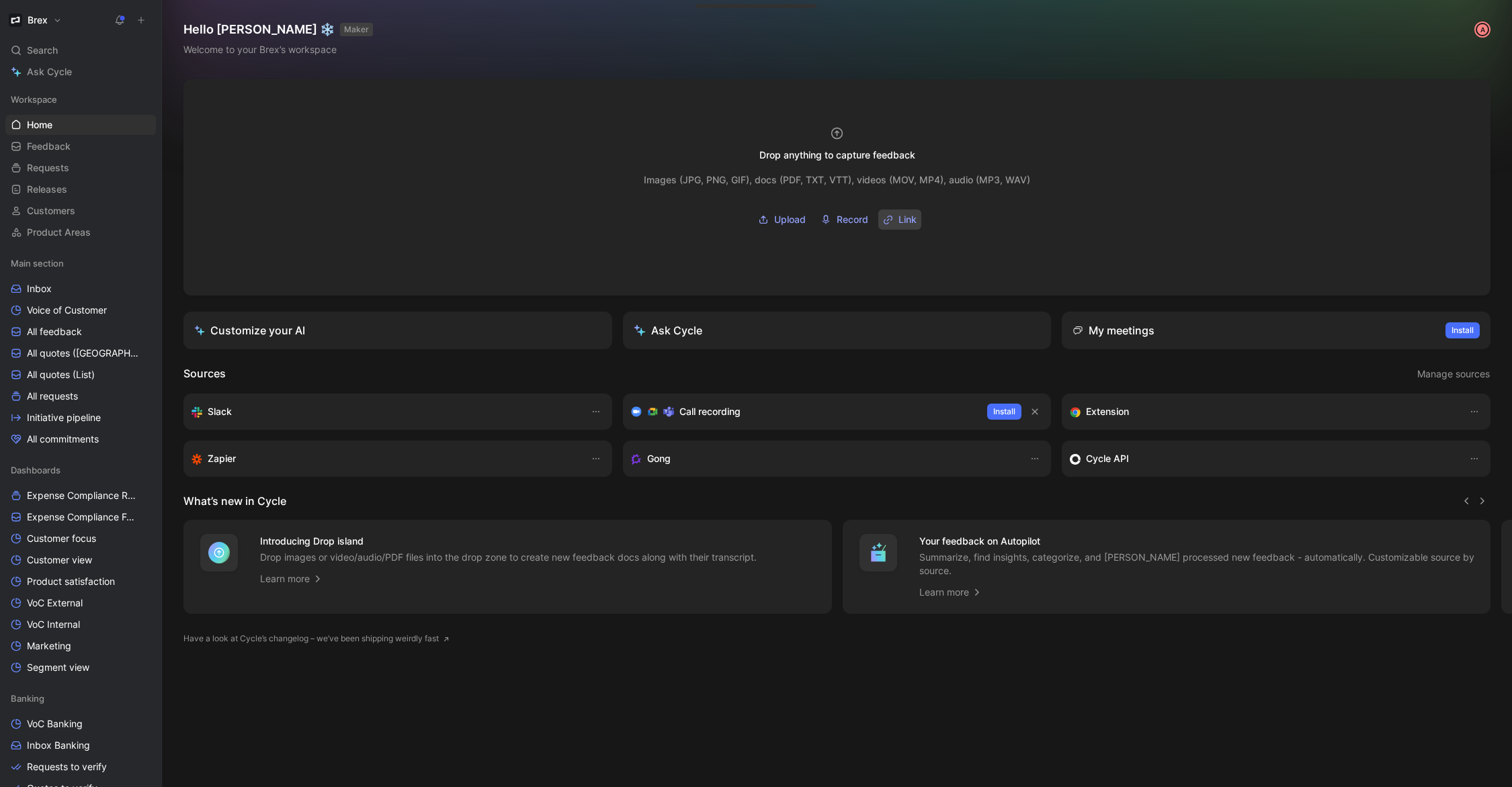
click at [891, 218] on icon "button" at bounding box center [888, 220] width 10 height 10
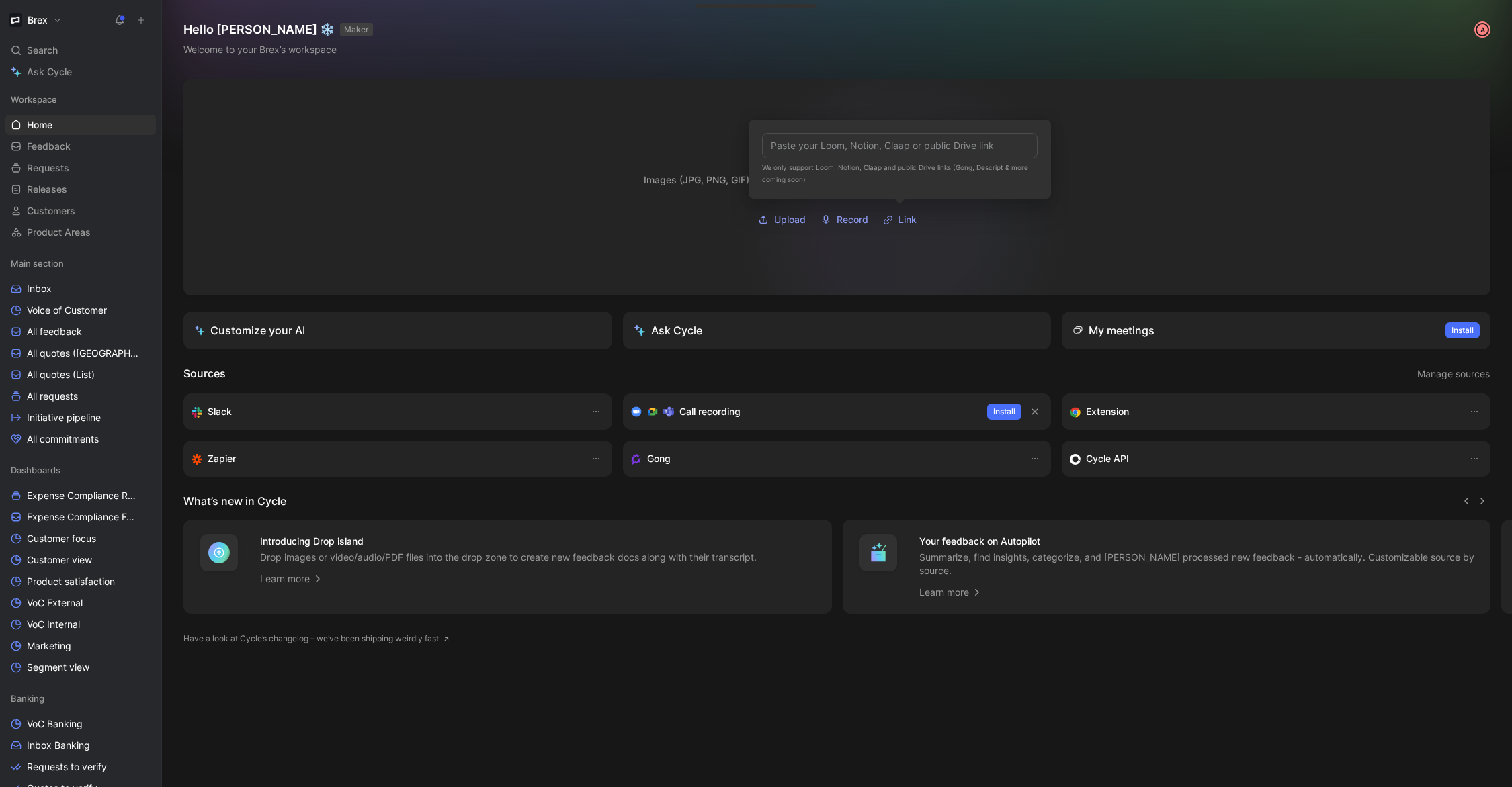
type input "https://www.loom.com/share/261f705cc02d4c44a152db4814a07560?sid=2fa24c89-c00d-4…"
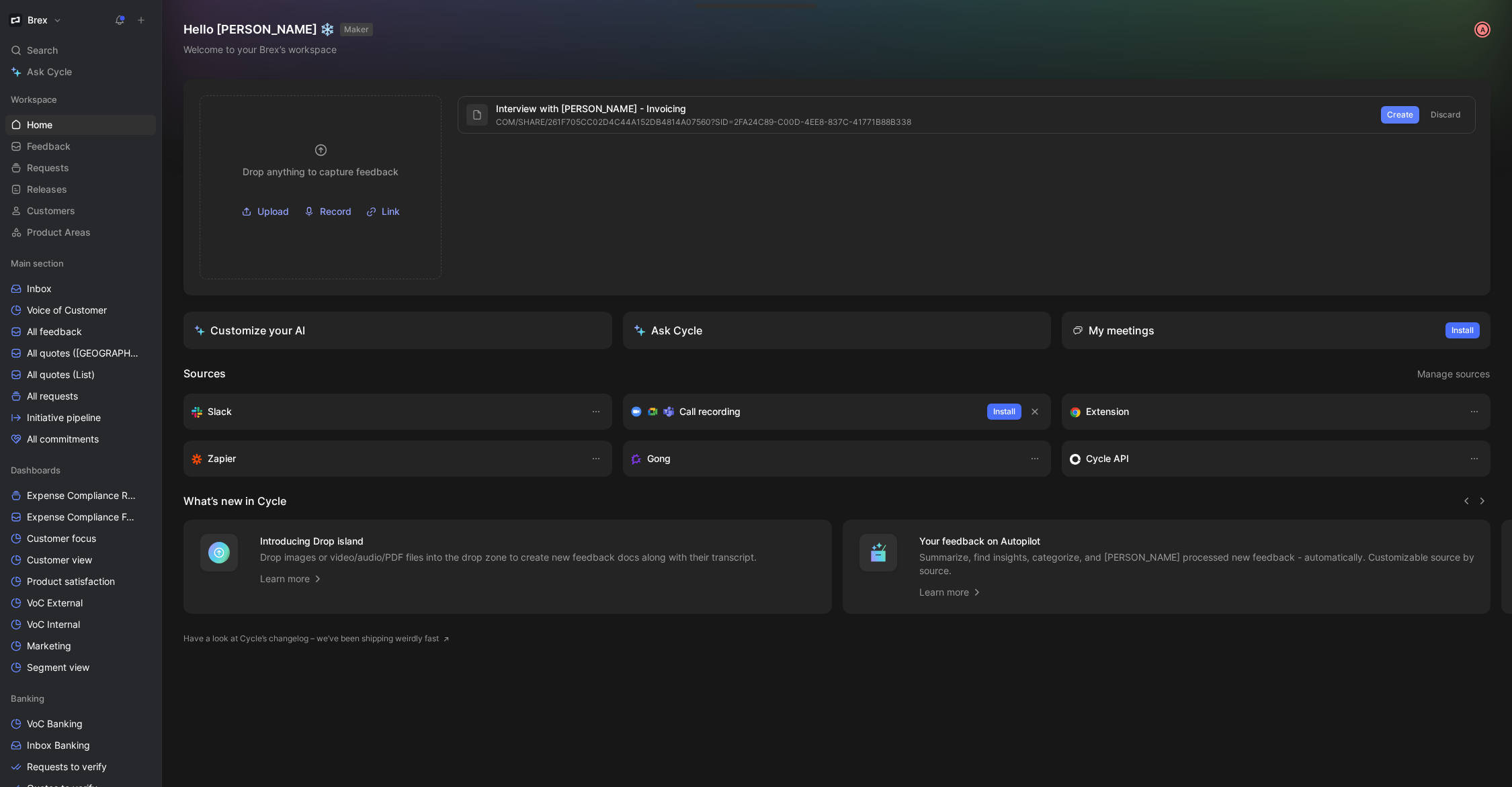
click at [1396, 117] on span "Create" at bounding box center [1400, 115] width 26 height 14
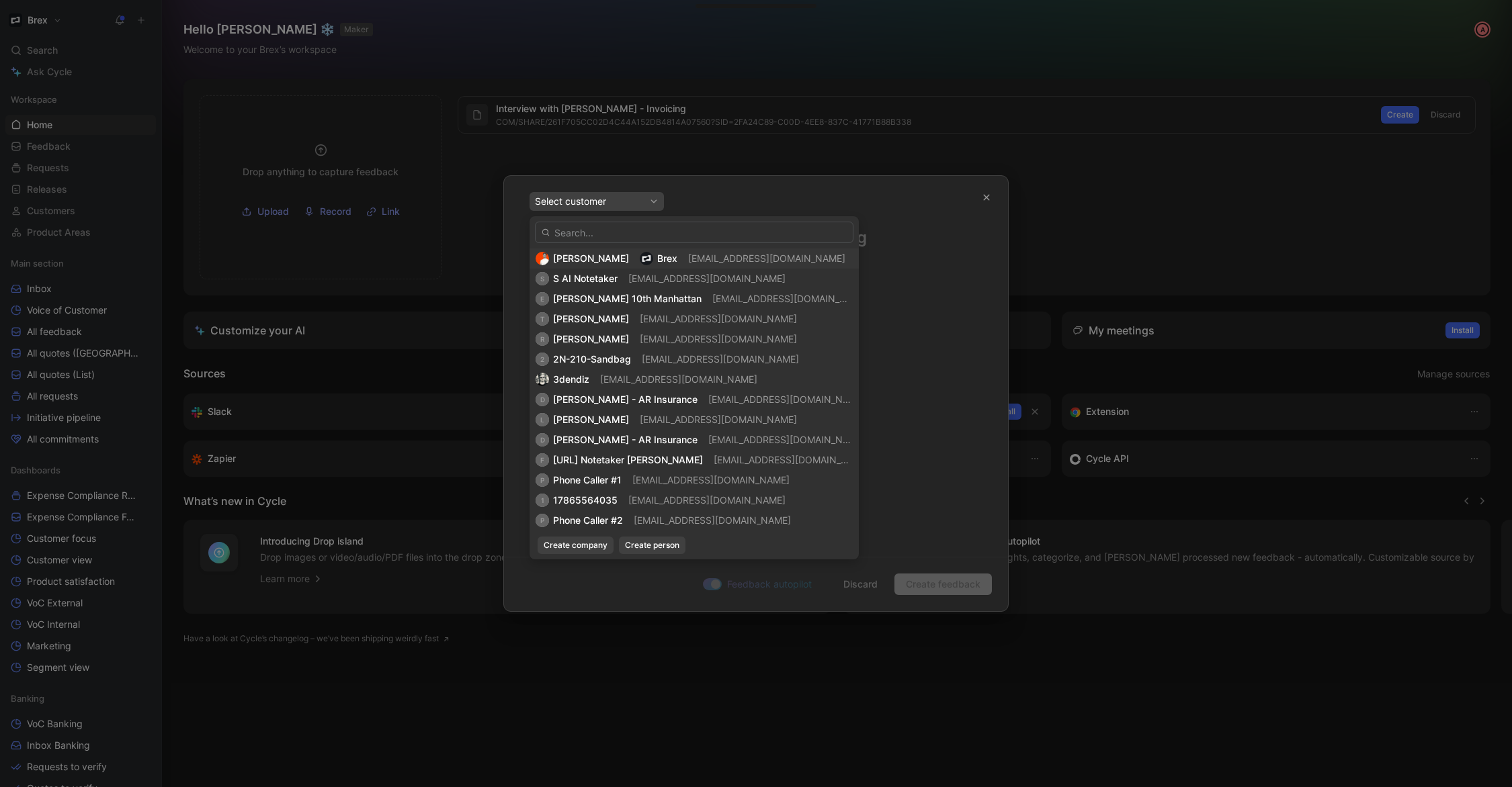
click at [752, 261] on span "tsoracco@brex.com" at bounding box center [766, 258] width 157 height 11
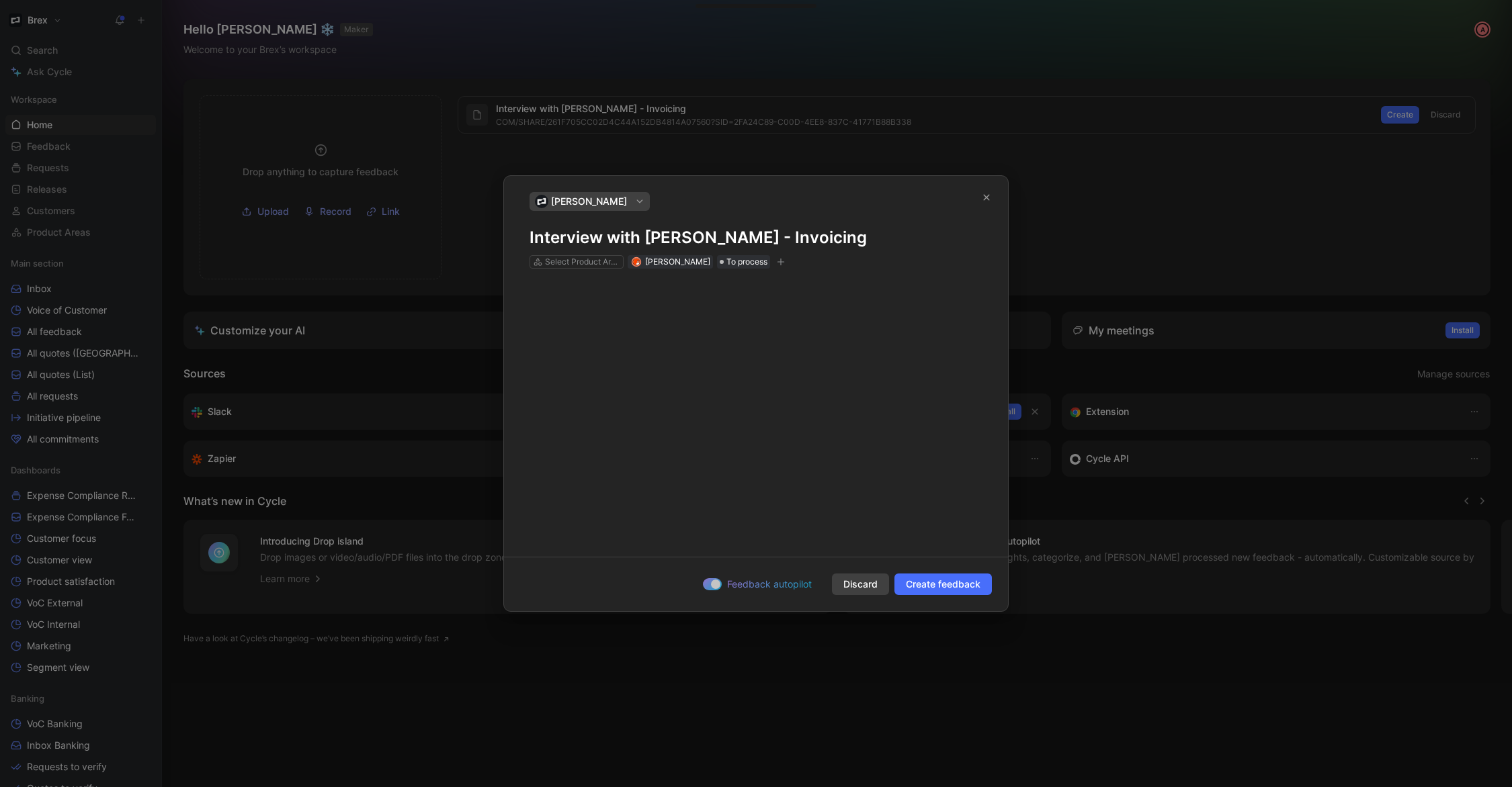
click at [857, 588] on span "Discard" at bounding box center [861, 584] width 35 height 16
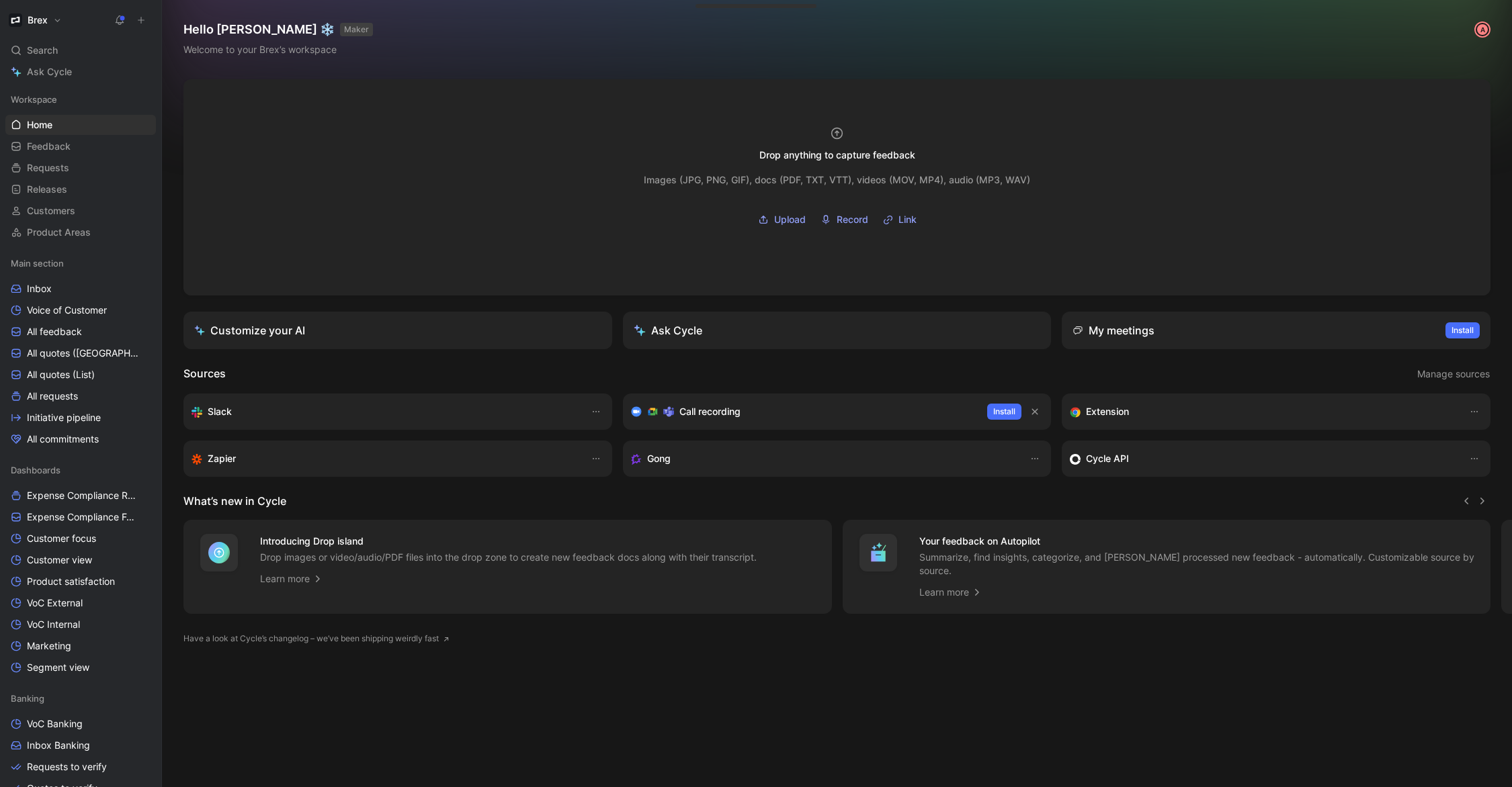
click at [1480, 30] on div "A" at bounding box center [1482, 30] width 14 height 14
